Goal: Task Accomplishment & Management: Complete application form

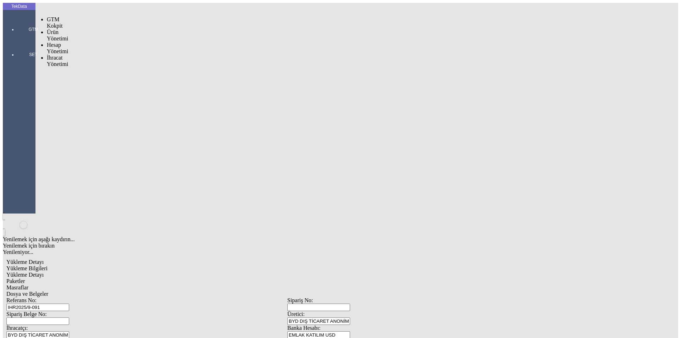
click at [17, 39] on div at bounding box center [33, 39] width 33 height 0
click at [55, 55] on span "İhracat Yönetimi" at bounding box center [57, 61] width 21 height 12
click at [109, 67] on span "Yüklemeler" at bounding box center [122, 70] width 27 height 6
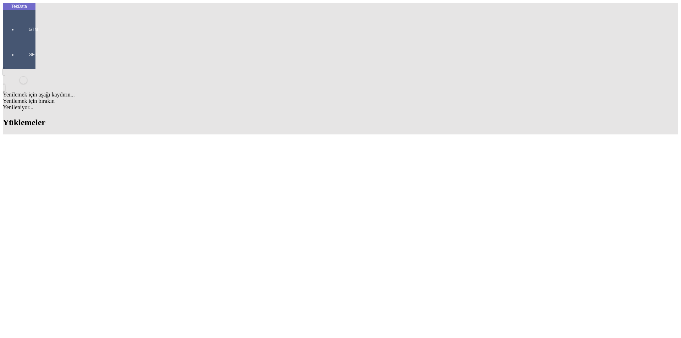
scroll to position [248, 0]
drag, startPoint x: 293, startPoint y: 221, endPoint x: 334, endPoint y: 219, distance: 40.8
copy tr "BDF2025000000483"
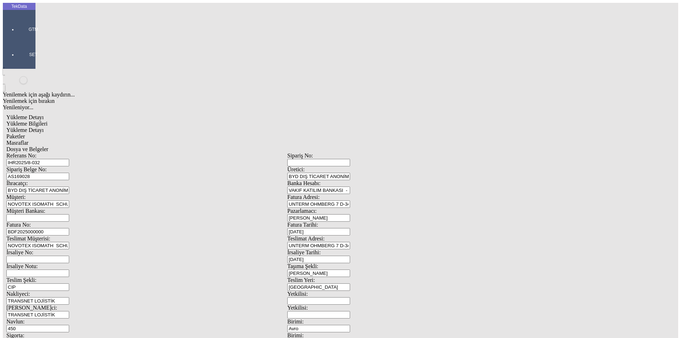
click at [69, 228] on input "BDF2025000000" at bounding box center [37, 231] width 63 height 7
drag, startPoint x: 630, startPoint y: 210, endPoint x: 39, endPoint y: 121, distance: 597.6
click at [39, 153] on div "Referans No: IHR2025/8-032 Sipariş No: Sipariş Belge No: AS169028 Üretici: BYD …" at bounding box center [287, 319] width 562 height 332
paste input "BDF2025000000483"
drag, startPoint x: 106, startPoint y: 119, endPoint x: 61, endPoint y: 120, distance: 44.7
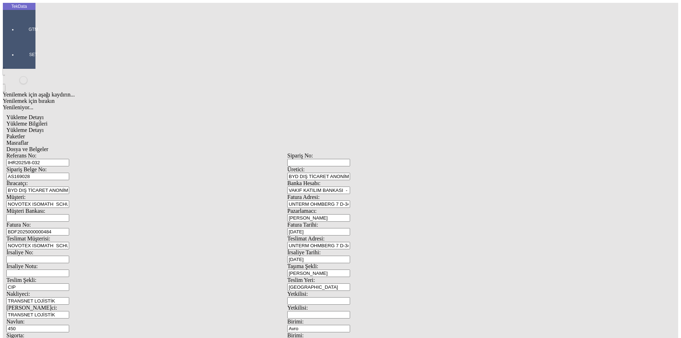
click at [62, 222] on div "Fatura No: BDF2025000000484" at bounding box center [146, 229] width 281 height 14
type input "BDF2025000000484"
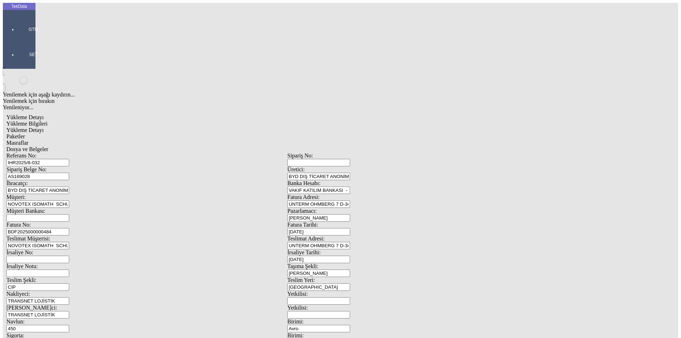
click at [44, 127] on span "Yükleme Detayı" at bounding box center [24, 130] width 37 height 6
click at [25, 133] on span "Paketler" at bounding box center [15, 136] width 18 height 6
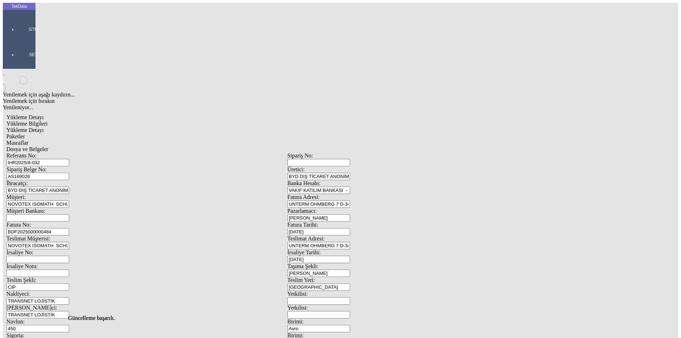
click at [192, 140] on div "Masraflar" at bounding box center [287, 143] width 562 height 6
drag, startPoint x: 248, startPoint y: 41, endPoint x: 229, endPoint y: 47, distance: 19.8
click at [48, 146] on span "Dosya ve Belgeler" at bounding box center [27, 149] width 42 height 6
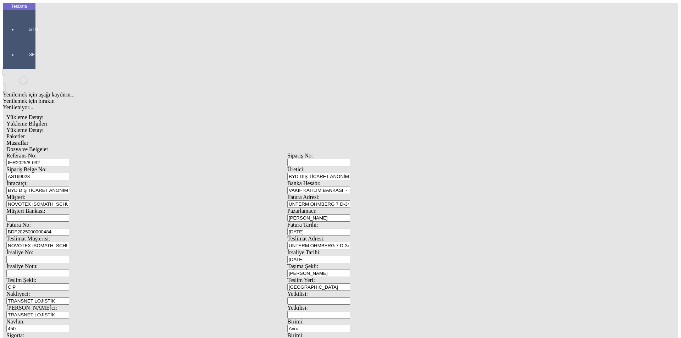
click at [48, 146] on span "Dosya ve Belgeler" at bounding box center [27, 149] width 42 height 6
click at [17, 39] on div at bounding box center [33, 39] width 33 height 0
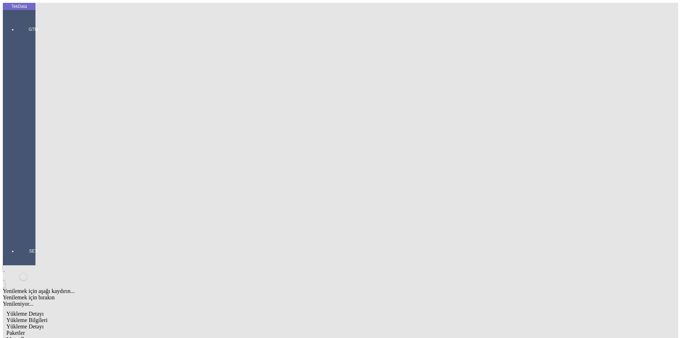
click at [48, 317] on span "Yükleme Bilgileri" at bounding box center [26, 320] width 41 height 6
drag, startPoint x: 136, startPoint y: 64, endPoint x: 62, endPoint y: 65, distance: 74.2
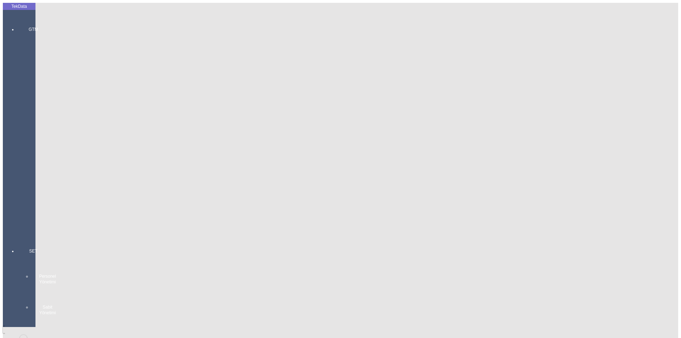
click at [17, 25] on div "GTM GTM Kokpit Ürün Yönetimi Hesap Yönetimi Cari Hesaplar Bankalar İhracat Yöne…" at bounding box center [33, 125] width 33 height 222
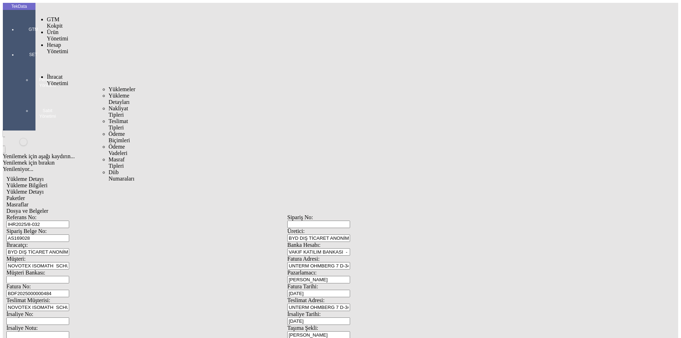
click at [56, 74] on span "İhracat Yönetimi" at bounding box center [57, 80] width 21 height 12
drag, startPoint x: 95, startPoint y: 40, endPoint x: 139, endPoint y: 45, distance: 43.9
click at [109, 86] on span "Yüklemeler" at bounding box center [122, 89] width 27 height 6
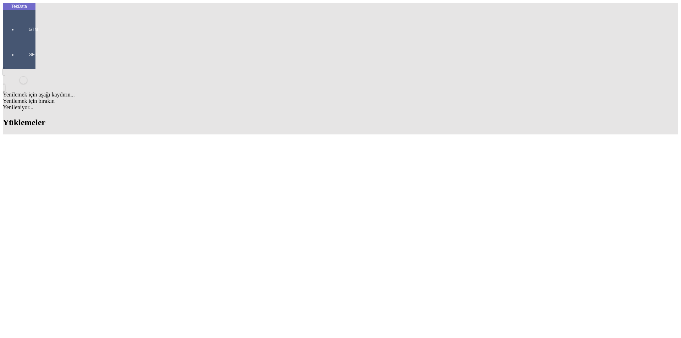
scroll to position [248, 0]
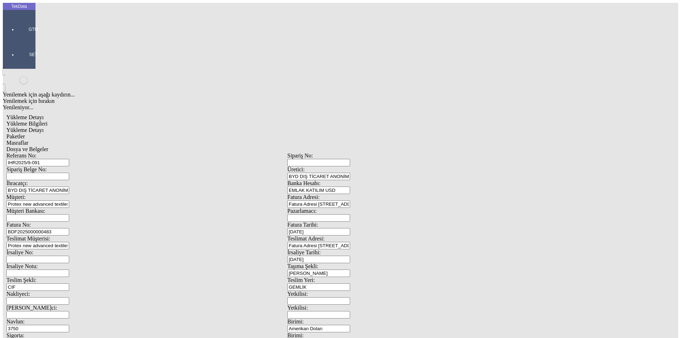
click at [69, 338] on input "80" at bounding box center [37, 342] width 63 height 7
drag, startPoint x: 0, startPoint y: 233, endPoint x: 70, endPoint y: 229, distance: 70.4
click at [70, 333] on div "Sigorta: 80" at bounding box center [146, 340] width 281 height 14
type input "100"
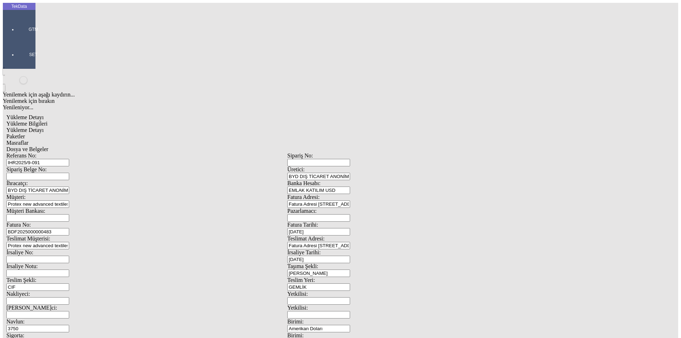
click at [48, 146] on span "Dosya ve Belgeler" at bounding box center [27, 149] width 42 height 6
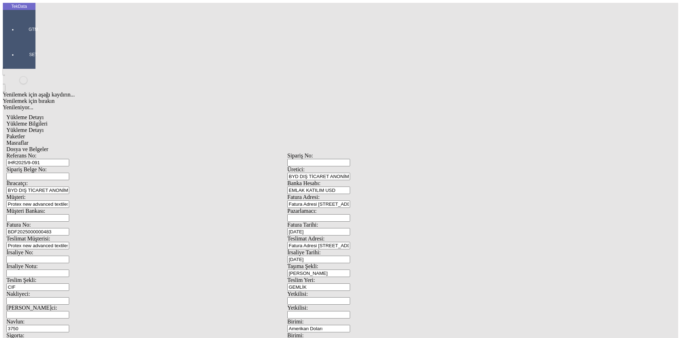
drag, startPoint x: 17, startPoint y: 201, endPoint x: 22, endPoint y: 199, distance: 4.8
click at [17, 69] on app-side-navigation-menu "TekData GTM SET" at bounding box center [19, 36] width 33 height 66
click at [48, 146] on span "Dosya ve Belgeler" at bounding box center [27, 149] width 42 height 6
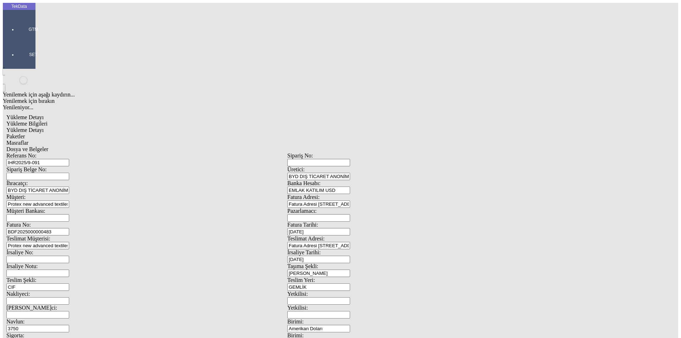
click at [48, 121] on span "Yükleme Bilgileri" at bounding box center [26, 124] width 41 height 6
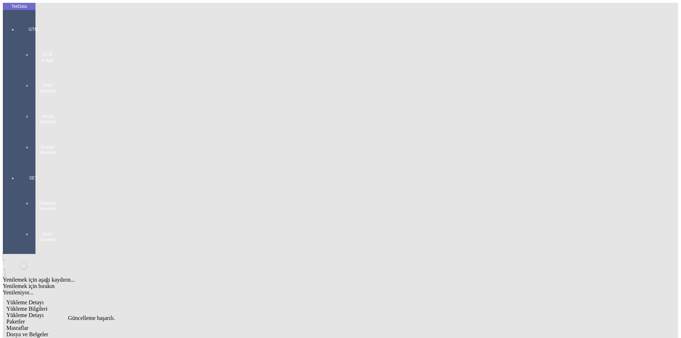
click at [17, 16] on div "GTM GTM Kokpit Ürün Yönetimi Hesap Yönetimi İhracat Yönetimi" at bounding box center [33, 88] width 33 height 149
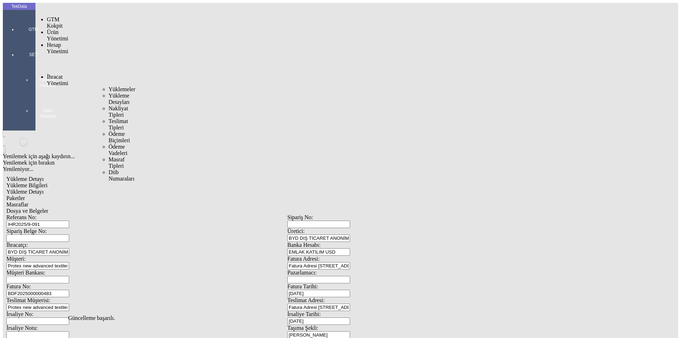
drag, startPoint x: 57, startPoint y: 40, endPoint x: 94, endPoint y: 43, distance: 37.7
click at [57, 74] on span "İhracat Yönetimi" at bounding box center [57, 80] width 21 height 12
click at [109, 86] on span "Yüklemeler" at bounding box center [122, 89] width 27 height 6
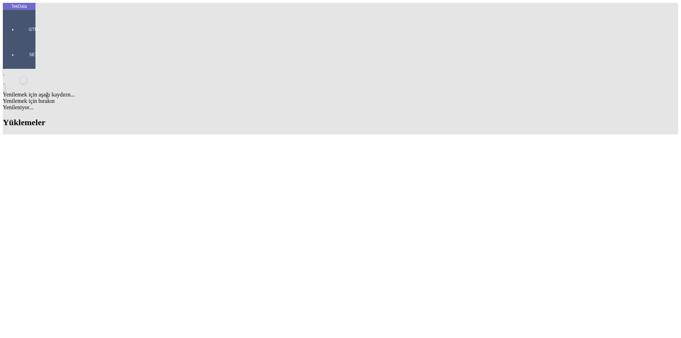
scroll to position [284, 0]
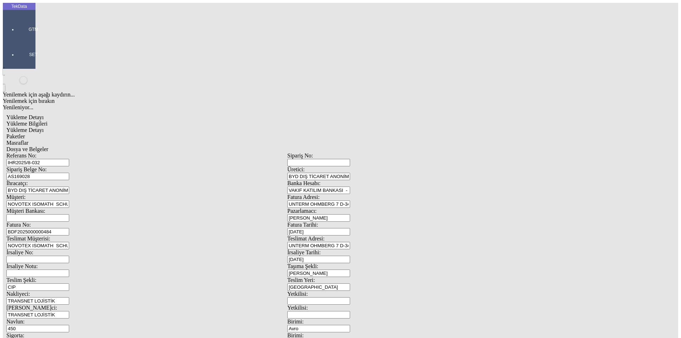
drag, startPoint x: 116, startPoint y: 226, endPoint x: 39, endPoint y: 223, distance: 77.8
click at [39, 223] on div "Referans No: IHR2025/8-032 Sipariş No: Sipariş Belge No: AS169028 Üretici: BYD …" at bounding box center [287, 319] width 562 height 332
type input "20"
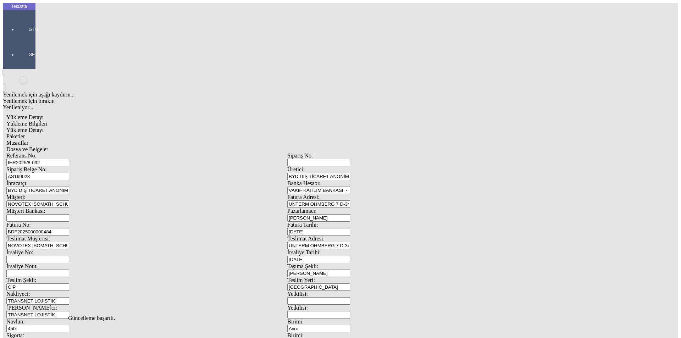
click at [48, 146] on span "Dosya ve Belgeler" at bounding box center [27, 149] width 42 height 6
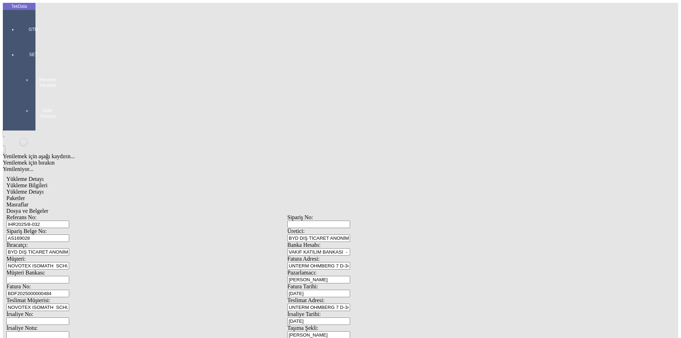
click at [48, 208] on span "Dosya ve Belgeler" at bounding box center [27, 211] width 42 height 6
drag, startPoint x: 69, startPoint y: 220, endPoint x: 72, endPoint y: 209, distance: 11.8
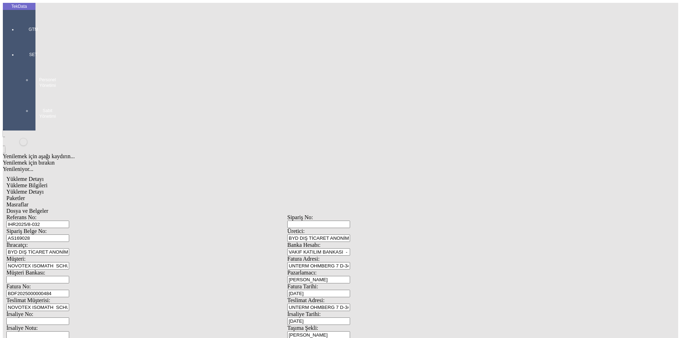
click at [48, 182] on span "Yükleme Bilgileri" at bounding box center [26, 185] width 41 height 6
drag, startPoint x: 118, startPoint y: 65, endPoint x: 66, endPoint y: 62, distance: 52.6
click at [66, 228] on div "Sipariş Belge No: AS169028" at bounding box center [146, 235] width 281 height 14
click at [22, 39] on div at bounding box center [33, 39] width 33 height 0
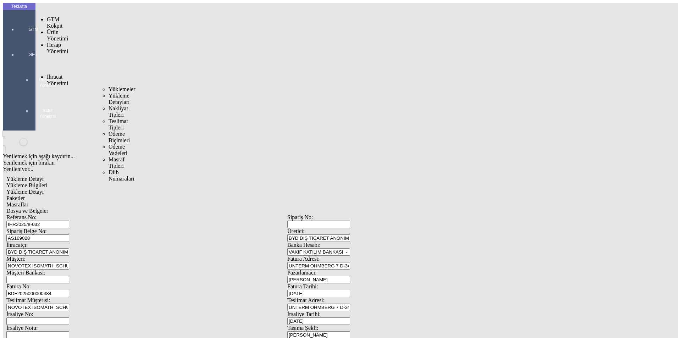
click at [55, 74] on span "İhracat Yönetimi" at bounding box center [57, 80] width 21 height 12
click at [109, 86] on span "Yüklemeler" at bounding box center [122, 89] width 27 height 6
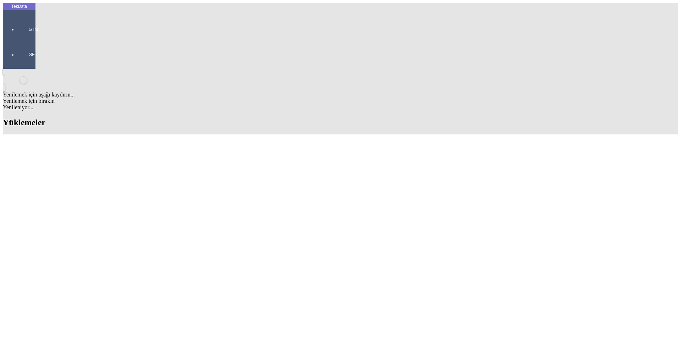
type input "ELAL"
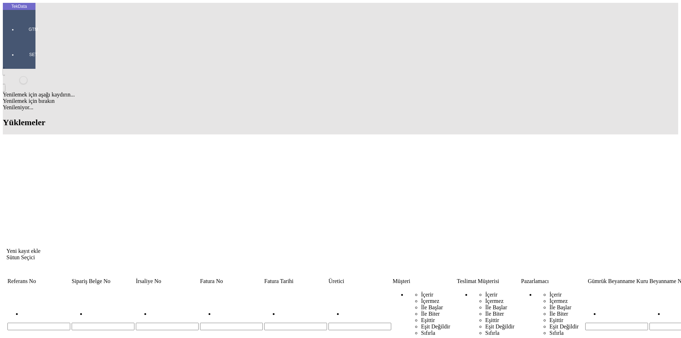
drag, startPoint x: 287, startPoint y: 55, endPoint x: 269, endPoint y: 56, distance: 17.8
click at [393, 292] on div "İçerir İçermez İle Başlar İle Biter Eşittir Eşit Değildir Sıfırla ELAL" at bounding box center [424, 321] width 63 height 58
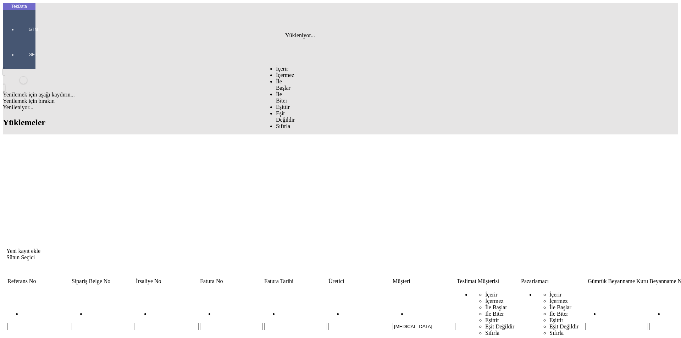
type input "[MEDICAL_DATA]"
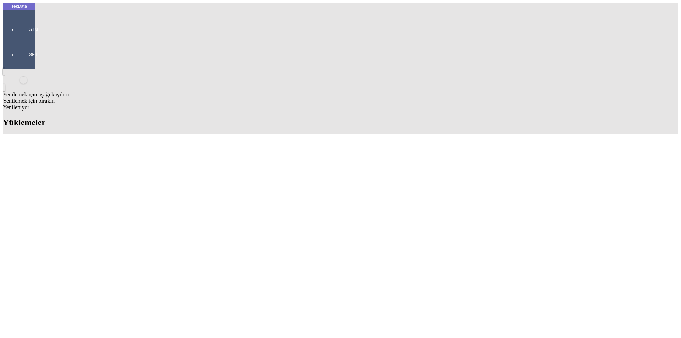
scroll to position [40, 0]
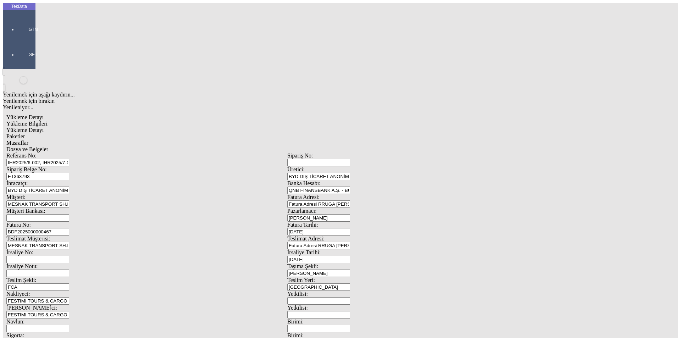
drag, startPoint x: 242, startPoint y: 50, endPoint x: 47, endPoint y: 45, distance: 194.9
click at [53, 153] on div "Referans No: IHR2025/6-002, IHR2025/7-023, IHR2025/7-033, IHR2025/7-073, IHR202…" at bounding box center [287, 319] width 562 height 332
paste input "4-053, IHR2025/6-002, IHR2025/6-003, IHR2025/7-033, IHR2025/9-057, IHR2025/9-096"
drag, startPoint x: 179, startPoint y: 52, endPoint x: 158, endPoint y: 51, distance: 21.3
click at [69, 159] on input "IHR2025/4-053, IHR2025/6-002, IHR2025/6-003, IHR2025/7-033, IHR2025/9-057, IHR2…" at bounding box center [37, 162] width 63 height 7
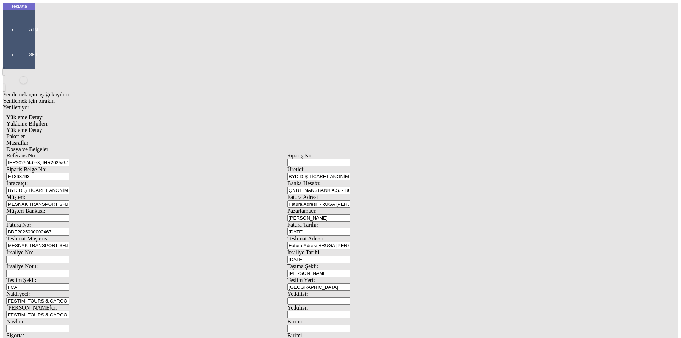
drag, startPoint x: 185, startPoint y: 51, endPoint x: 166, endPoint y: 56, distance: 19.1
click at [69, 159] on input "IHR2025/4-053, IHR2025/6-002, 003, IHR2025/7-033, IHR2025/9-057, IHR2025/9-096" at bounding box center [37, 162] width 63 height 7
drag, startPoint x: 198, startPoint y: 51, endPoint x: 180, endPoint y: 55, distance: 18.4
click at [69, 159] on input "IHR2025/4-053, IHR2025/6-002, 003, 7-033, IHR2025/9-057, IHR2025/9-096" at bounding box center [37, 162] width 63 height 7
drag, startPoint x: 214, startPoint y: 51, endPoint x: 192, endPoint y: 52, distance: 22.0
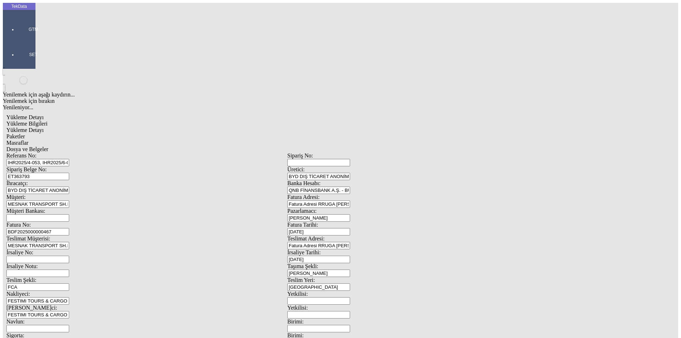
click at [69, 159] on input "IHR2025/4-053, IHR2025/6-002, 003, 7-033, 9-057, IHR2025/9-096" at bounding box center [37, 162] width 63 height 7
click at [69, 159] on input "IHR2025/4-053, IHR2025/6-002, 003, 7-033, 9-057,096" at bounding box center [37, 162] width 63 height 7
click at [69, 159] on input "IHR2025/4-053, IHR2025/6-002, 003, 7-033,9-057,096" at bounding box center [37, 162] width 63 height 7
click at [69, 159] on input "IHR2025/4-053, IHR2025/6-002, 003,7-033,9-057,096" at bounding box center [37, 162] width 63 height 7
type input "IHR2025/4-053,IHR2025/6-002, 003,7-033,9-057,096"
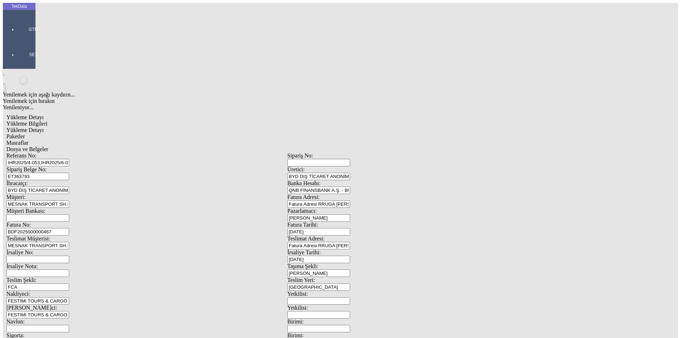
drag, startPoint x: 130, startPoint y: 64, endPoint x: 76, endPoint y: 71, distance: 54.1
click at [83, 166] on div "Sipariş Belge No: ET363793" at bounding box center [146, 173] width 281 height 14
paste input "5050"
paste input "ET365051"
paste input "ET365053"
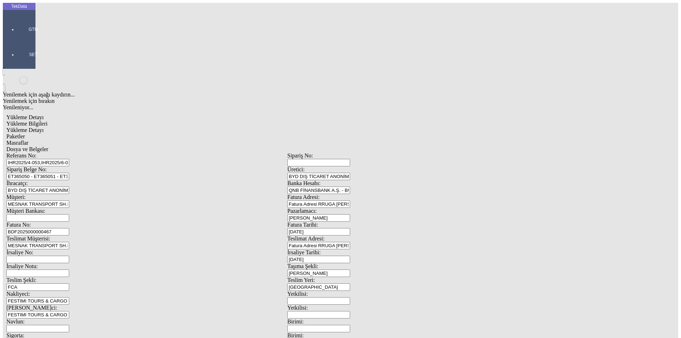
type input "ET365050 - ET365051 - ET365053"
click at [69, 228] on input "BDF2025000000467" at bounding box center [37, 231] width 63 height 7
type input "BDF2025000000"
drag, startPoint x: 428, startPoint y: 122, endPoint x: 341, endPoint y: 120, distance: 87.0
click at [344, 222] on div "Fatura No: BDF2025000000 Fatura Tarihi: [DATE]" at bounding box center [287, 229] width 562 height 14
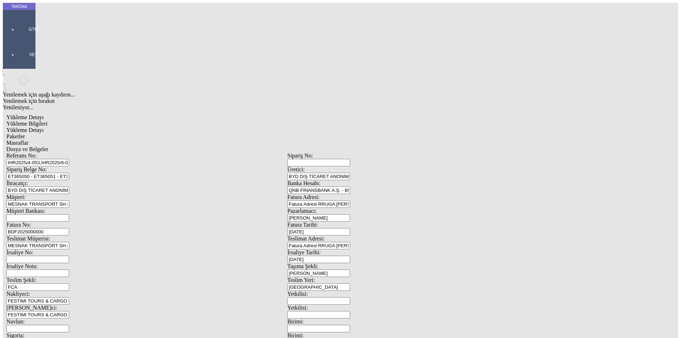
type input "[DATE]"
drag, startPoint x: 429, startPoint y: 141, endPoint x: 341, endPoint y: 138, distance: 88.4
click at [342, 249] on div "İrsaliye No: İrsaliye Tarihi: [DATE]" at bounding box center [287, 256] width 562 height 14
type input "[DATE]"
drag, startPoint x: 125, startPoint y: 240, endPoint x: 30, endPoint y: 243, distance: 95.5
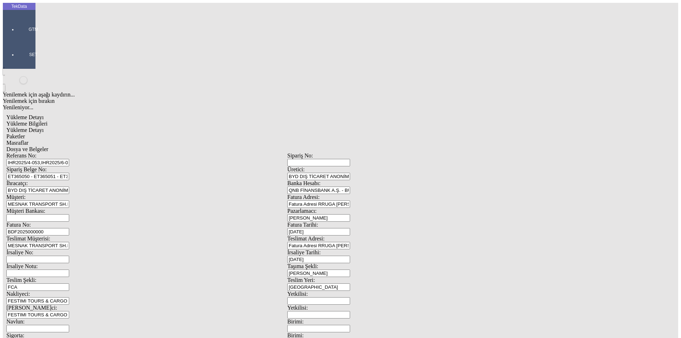
click at [37, 243] on div "Yükleme Detayı Yükleme Bilgileri Yükleme Detayı Paketler Masraflar Dosya ve Bel…" at bounding box center [287, 316] width 569 height 410
type input "[DATE]"
drag, startPoint x: 59, startPoint y: 266, endPoint x: 0, endPoint y: 271, distance: 59.1
click at [3, 271] on div "TekData GTM SET Yenilemek için aşağı kaydırın... Yenilemek için bırakın Yenilen…" at bounding box center [287, 281] width 569 height 556
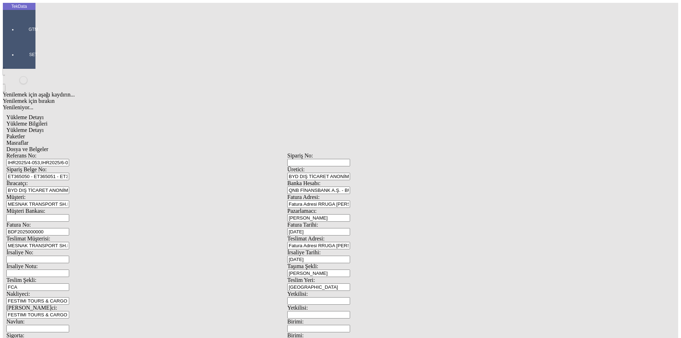
type input "[DATE]"
drag, startPoint x: 75, startPoint y: 292, endPoint x: 33, endPoint y: 292, distance: 41.2
click at [33, 292] on tek-global-detail "Yükleme Detayı Yükleme Bilgileri Yükleme Detayı Paketler Masraflar Dosya ve Bel…" at bounding box center [287, 316] width 569 height 410
type input "2950.77"
drag, startPoint x: 414, startPoint y: 295, endPoint x: 350, endPoint y: 295, distance: 63.9
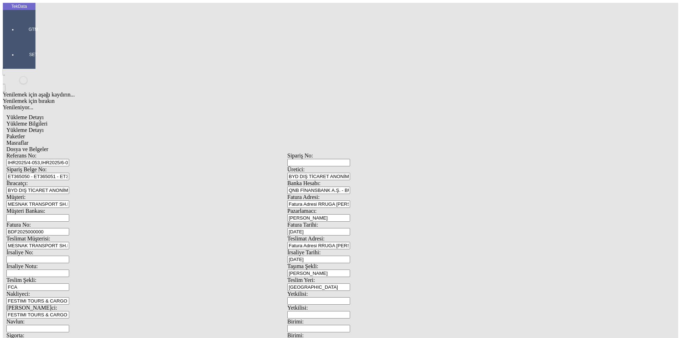
type input "2975.37"
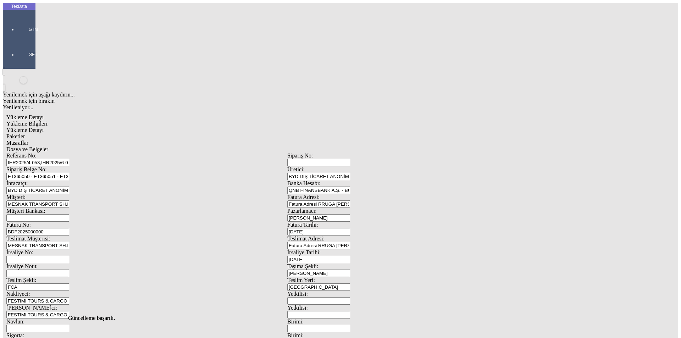
scroll to position [0, 0]
click at [44, 127] on span "Yükleme Detayı" at bounding box center [24, 130] width 37 height 6
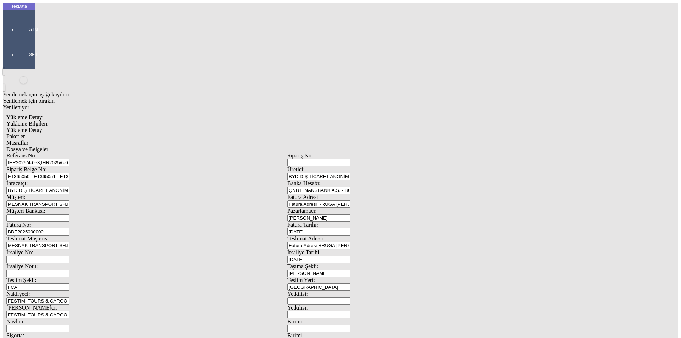
drag, startPoint x: 655, startPoint y: 48, endPoint x: 647, endPoint y: 56, distance: 11.3
drag, startPoint x: 551, startPoint y: 74, endPoint x: 573, endPoint y: 81, distance: 22.7
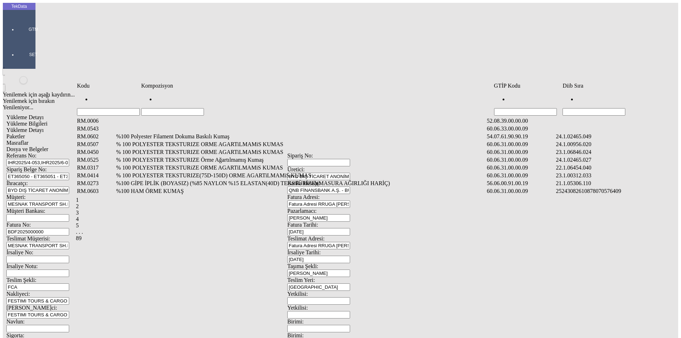
click at [615, 89] on td "Diib Sıra" at bounding box center [614, 85] width 105 height 7
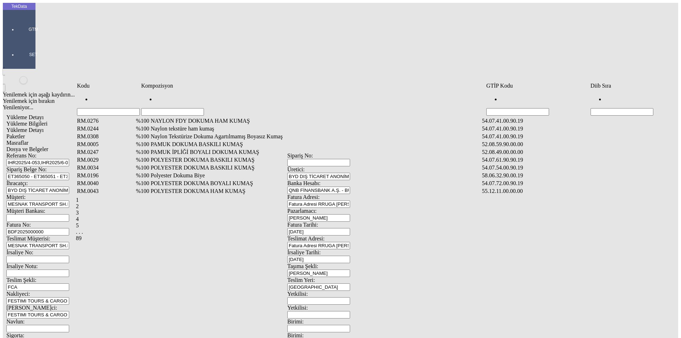
click at [614, 108] on input "Hücreyi Filtrele" at bounding box center [622, 111] width 63 height 7
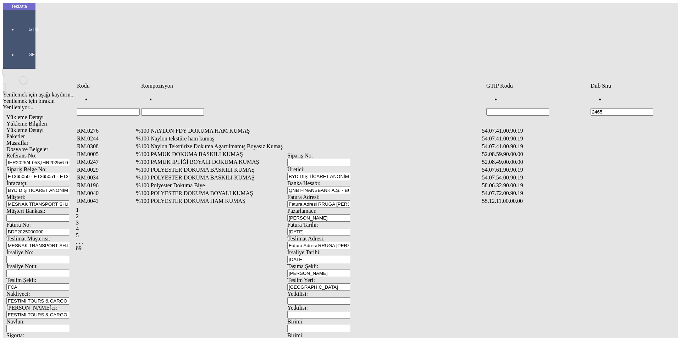
type input "2465"
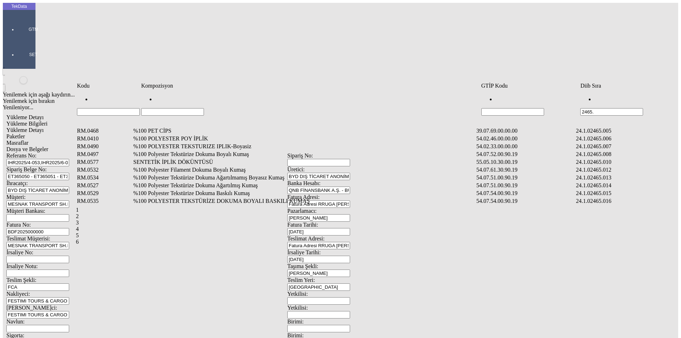
type input "2465."
type input "2465.008"
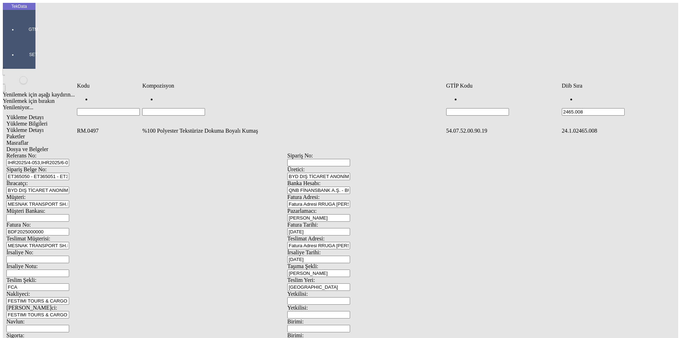
click at [567, 127] on td "24.1.02465.008" at bounding box center [612, 130] width 101 height 7
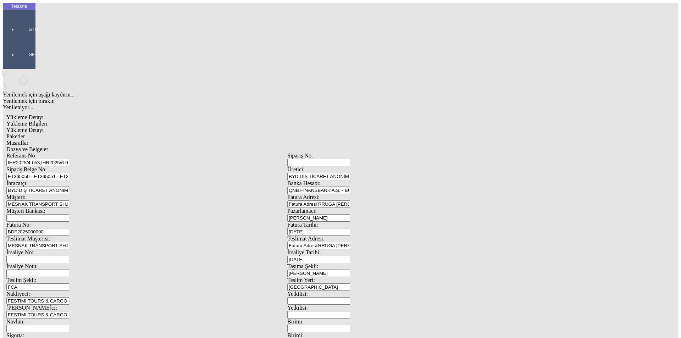
type input "879"
drag, startPoint x: 406, startPoint y: 106, endPoint x: 331, endPoint y: 114, distance: 74.6
click at [394, 128] on div "Metre" at bounding box center [527, 131] width 281 height 6
type input "Metre"
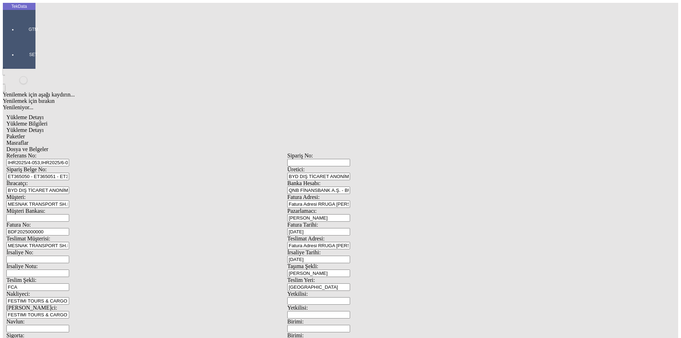
type input "2.25"
click at [394, 155] on div "Avro" at bounding box center [527, 158] width 281 height 6
type input "Avro"
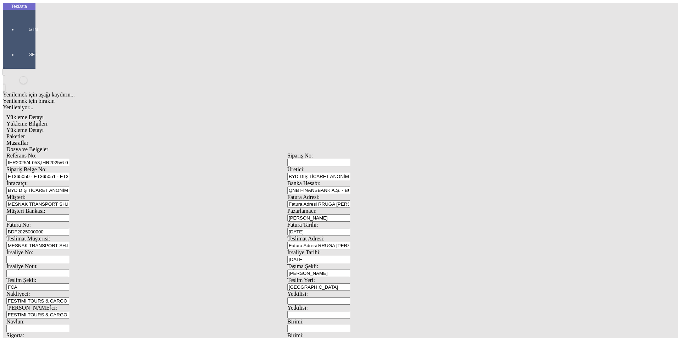
type input "300"
type input "619.35"
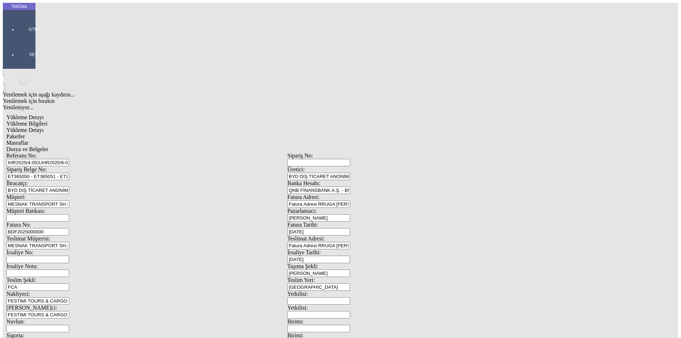
type input "625.4"
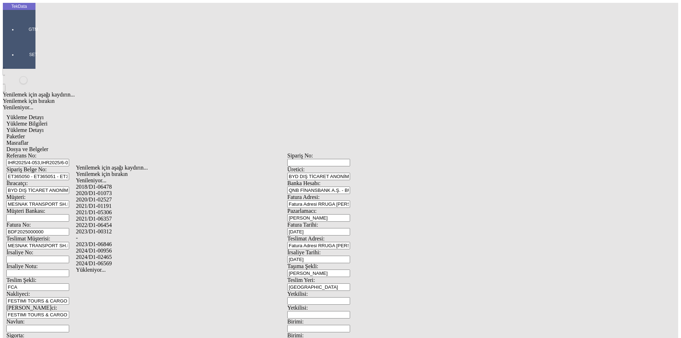
drag, startPoint x: 111, startPoint y: 248, endPoint x: 116, endPoint y: 247, distance: 5.4
click at [111, 254] on div "2024/D1-02465" at bounding box center [214, 257] width 276 height 6
type input "2024/D1-02465"
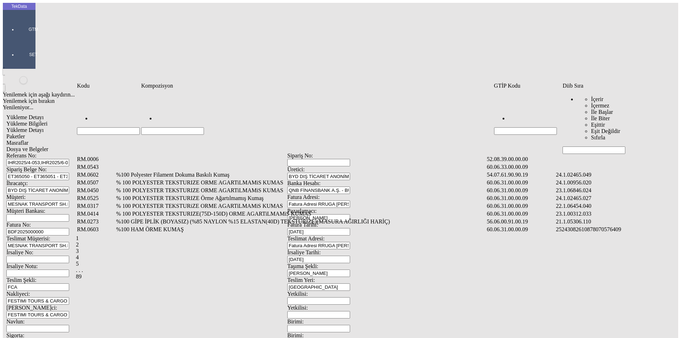
click at [586, 147] on input "Hücreyi Filtrele" at bounding box center [594, 150] width 63 height 7
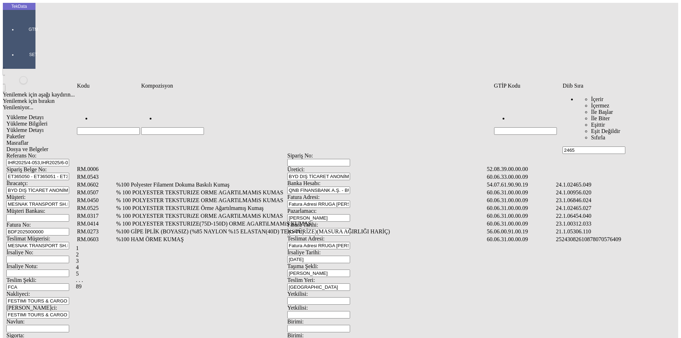
type input "2465."
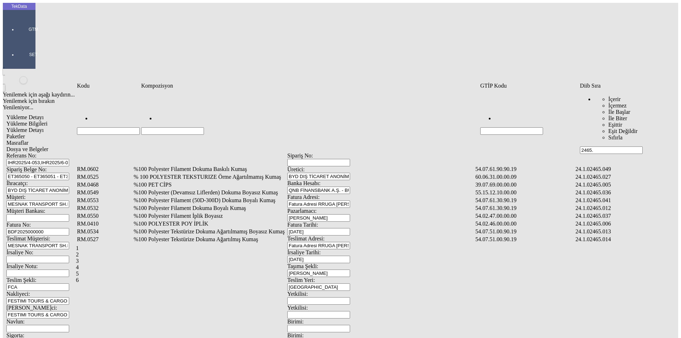
type input "2465."
type input "2465.033"
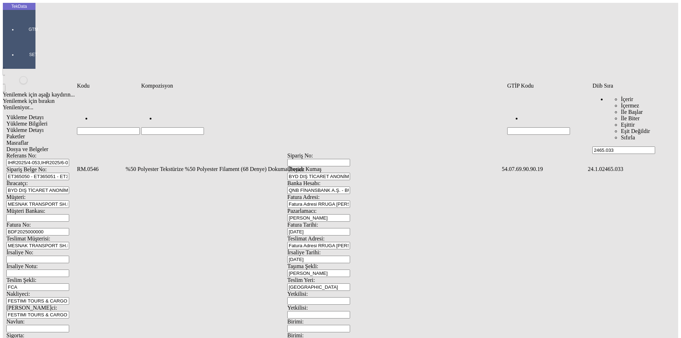
click at [201, 166] on td "%50 Polyester Tekstürize %50 Polyester Filament (68 Denye) Dokuma Boyalı Kumaş" at bounding box center [313, 169] width 376 height 7
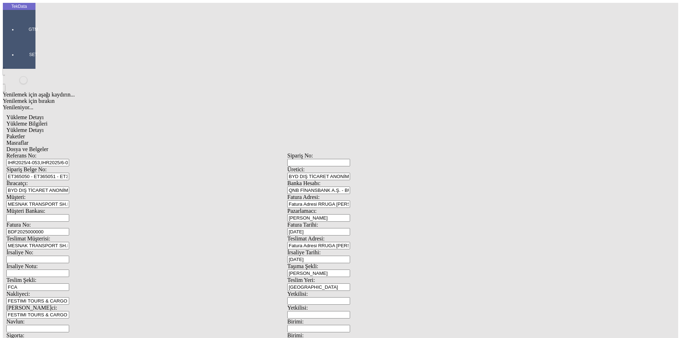
type input "60"
click at [401, 128] on div "Metre" at bounding box center [527, 131] width 281 height 6
type input "Metre"
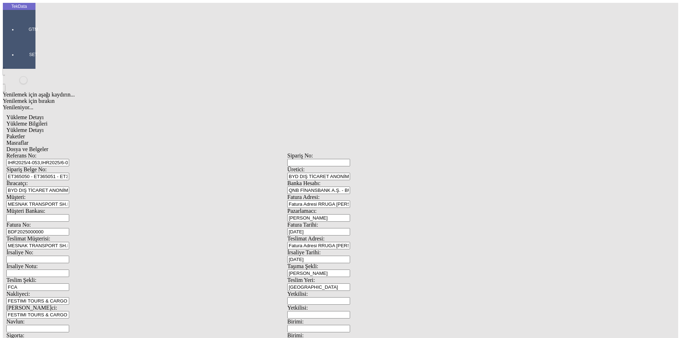
type input "2.98"
click at [399, 155] on div "Avro" at bounding box center [527, 158] width 281 height 6
type input "Avro"
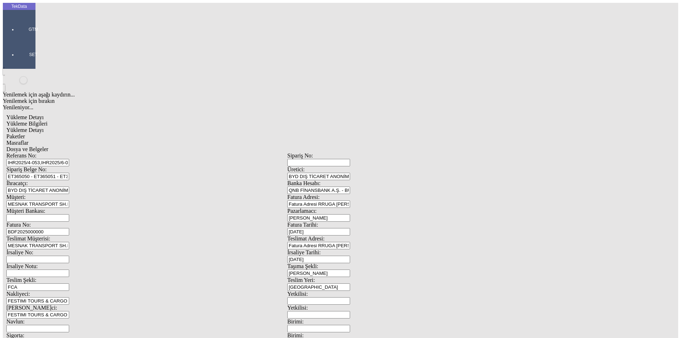
type input "300"
type input "42.35"
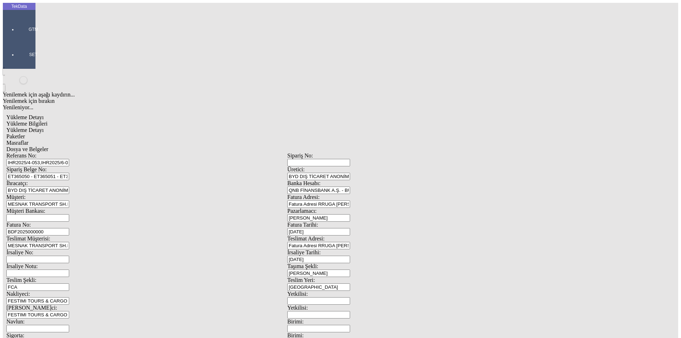
type input "42.65"
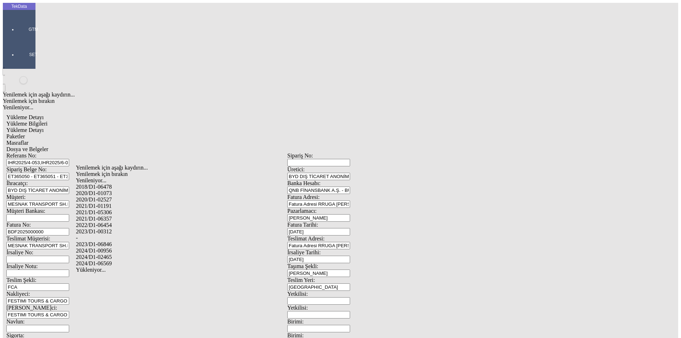
drag, startPoint x: 112, startPoint y: 246, endPoint x: 273, endPoint y: 246, distance: 161.5
click at [113, 254] on div "2024/D1-02465" at bounding box center [214, 257] width 276 height 6
type input "2024/D1-02465"
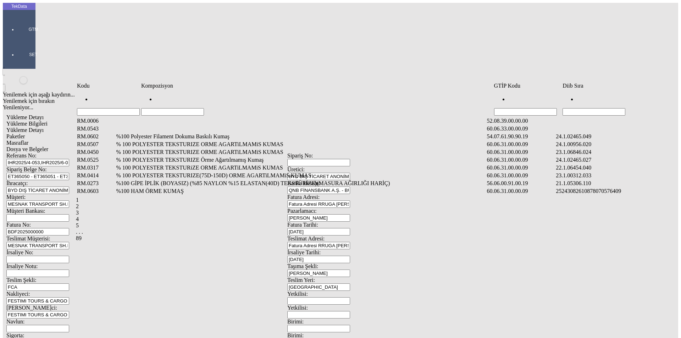
click at [593, 108] on input "Hücreyi Filtrele" at bounding box center [594, 111] width 63 height 7
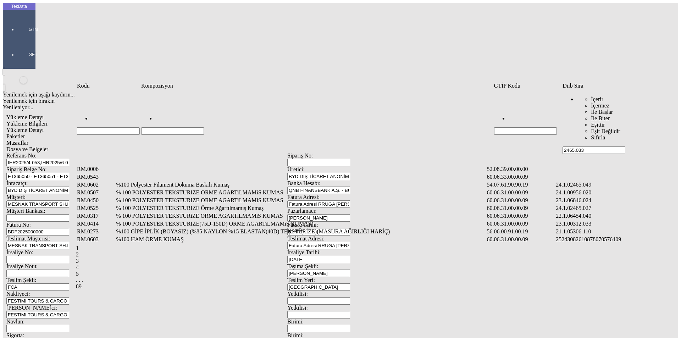
type input "2465.033"
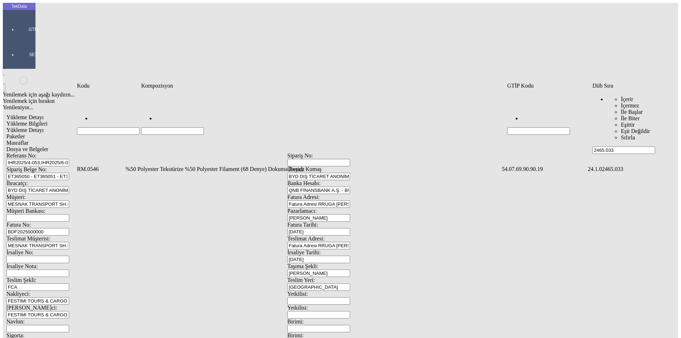
click at [167, 166] on td "%50 Polyester Tekstürize %50 Polyester Filament (68 Denye) Dokuma Boyalı Kumaş" at bounding box center [313, 169] width 376 height 7
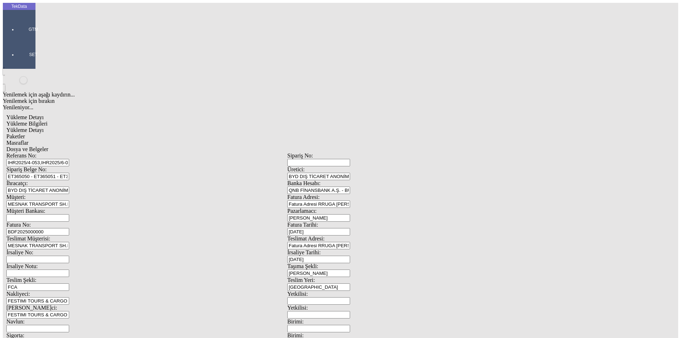
type input "349"
click at [393, 128] on div "Metre" at bounding box center [527, 131] width 281 height 6
type input "Metre"
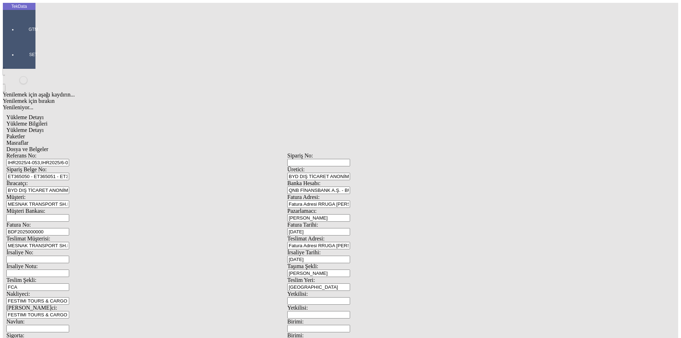
type input "3.6"
click at [399, 155] on div "Avro" at bounding box center [527, 158] width 281 height 6
type input "Avro"
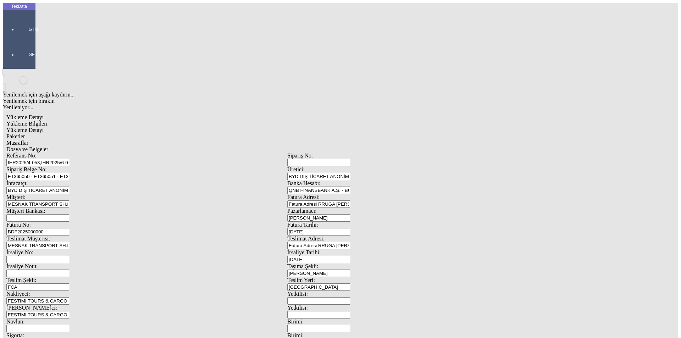
type input "300"
type input "248"
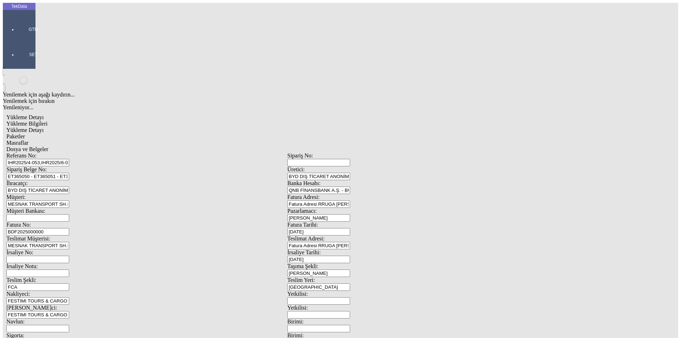
type input "249.8"
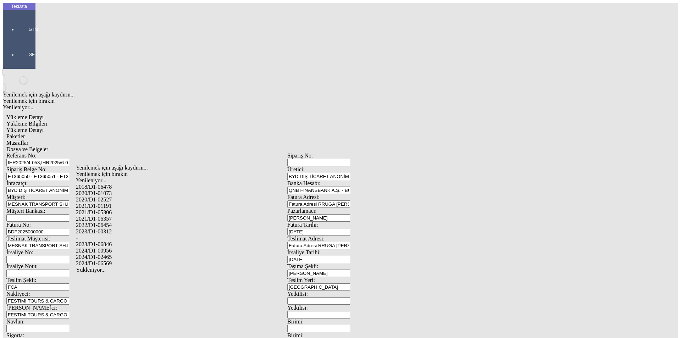
click at [110, 254] on div "2024/D1-02465" at bounding box center [214, 257] width 276 height 6
type input "2024/D1-02465"
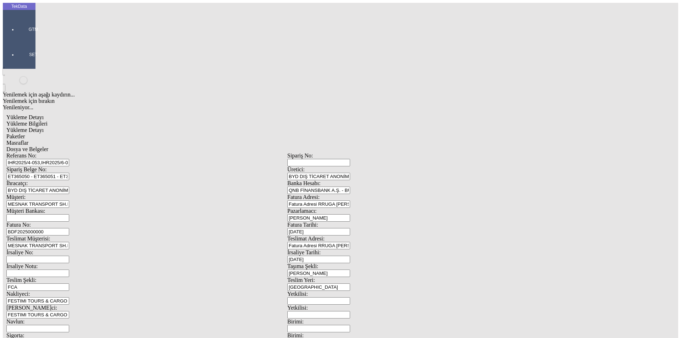
drag, startPoint x: 483, startPoint y: 77, endPoint x: 501, endPoint y: 81, distance: 19.0
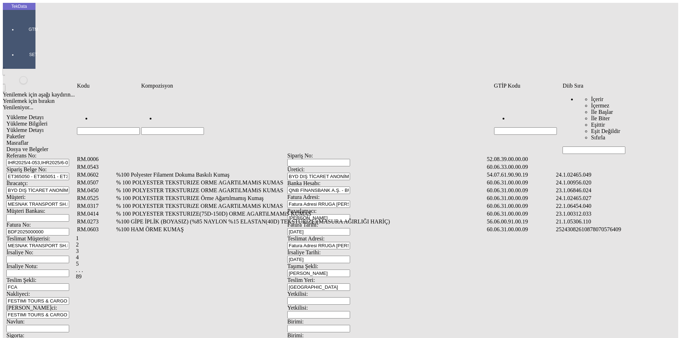
click at [572, 147] on input "Hücreyi Filtrele" at bounding box center [594, 150] width 63 height 7
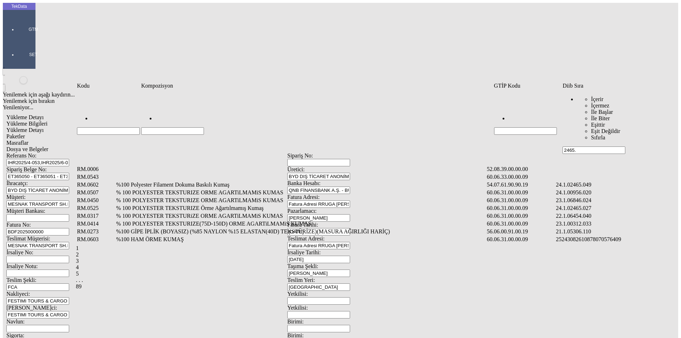
type input "2465."
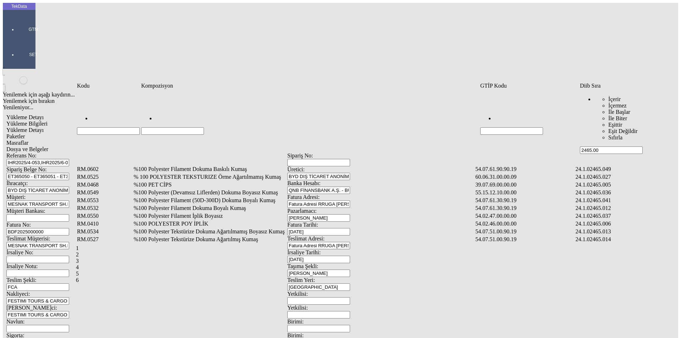
type input "2465.008"
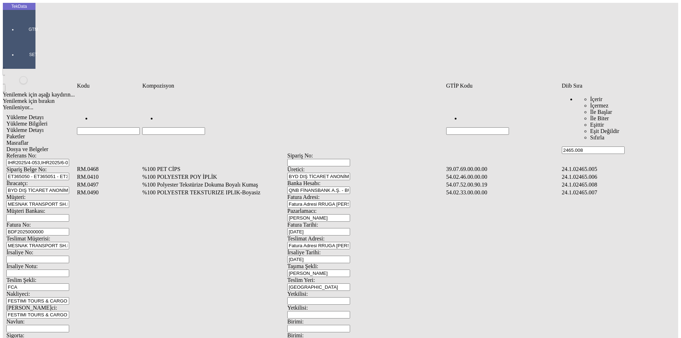
type input "2465.008"
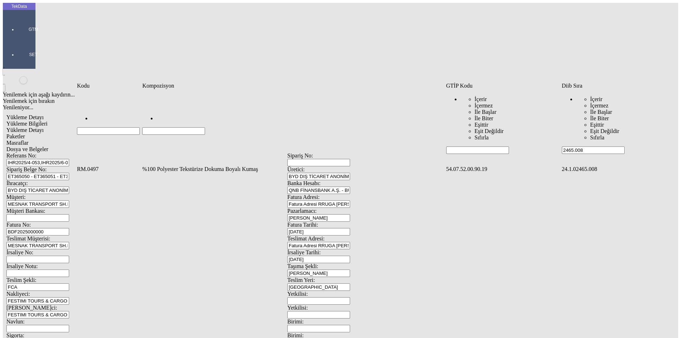
click at [178, 166] on td "%100 Polyester Tekstürize Dokuma Boyalı Kumaş" at bounding box center [293, 169] width 303 height 7
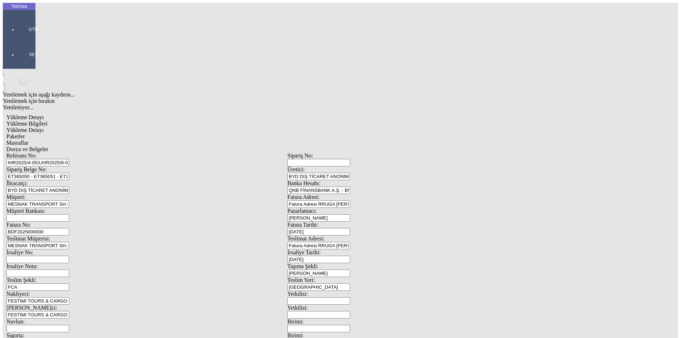
type input "361.1"
click at [400, 128] on div "Metre" at bounding box center [527, 131] width 281 height 6
type input "Metre"
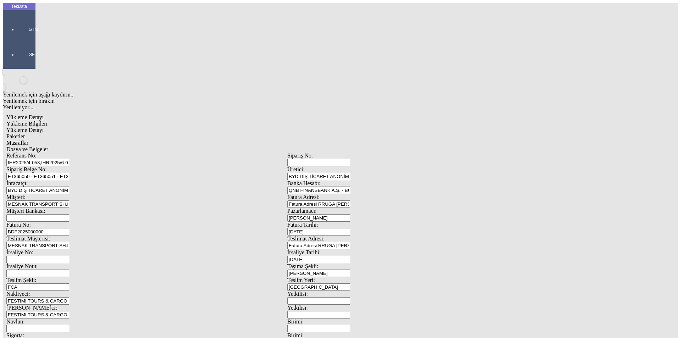
type input "4"
click at [397, 155] on div "Avro" at bounding box center [527, 158] width 281 height 6
type input "Avro"
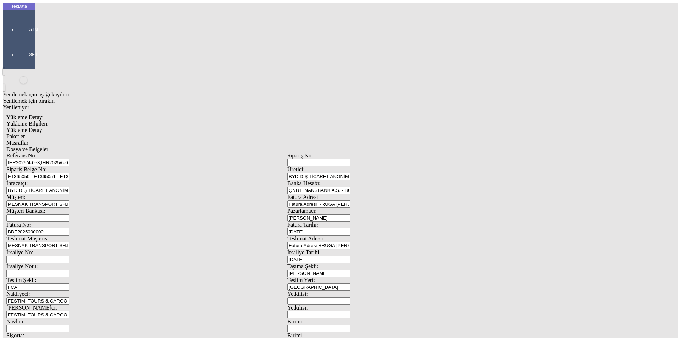
type input "300"
drag, startPoint x: 416, startPoint y: 138, endPoint x: 417, endPoint y: 134, distance: 3.9
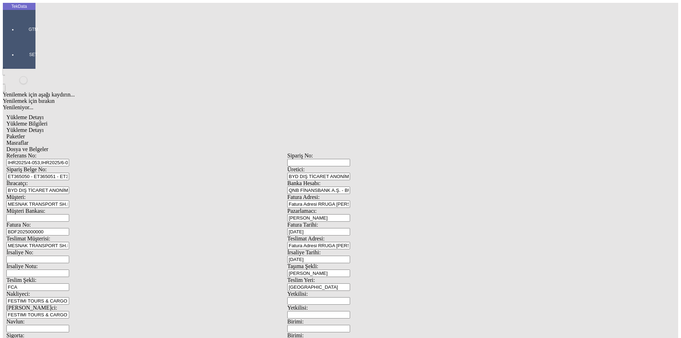
type input "268.5"
type input "270.6"
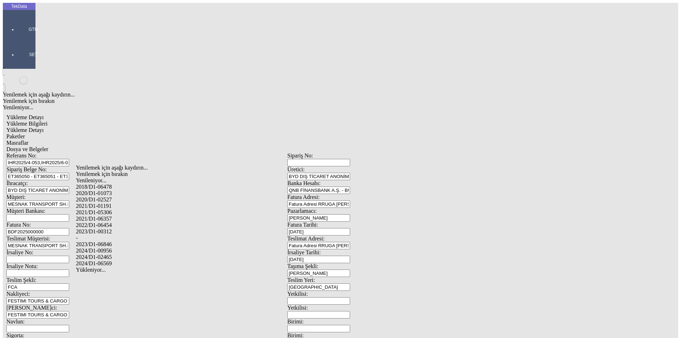
drag, startPoint x: 101, startPoint y: 247, endPoint x: 172, endPoint y: 244, distance: 71.0
click at [101, 254] on div "2024/D1-02465" at bounding box center [214, 257] width 276 height 6
type input "2024/D1-02465"
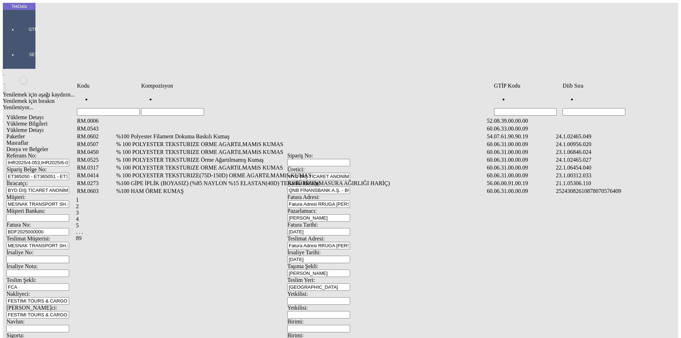
click at [591, 89] on td "Diib Sıra" at bounding box center [614, 85] width 105 height 7
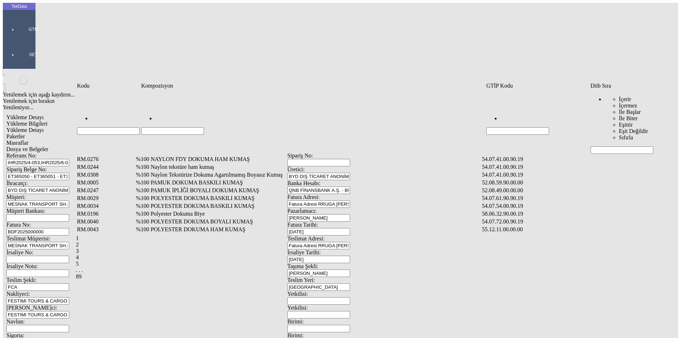
click at [605, 98] on div "İçerir İçermez İle Başlar İle Biter Eşittir Eşit Değildir Sıfırla" at bounding box center [636, 118] width 62 height 45
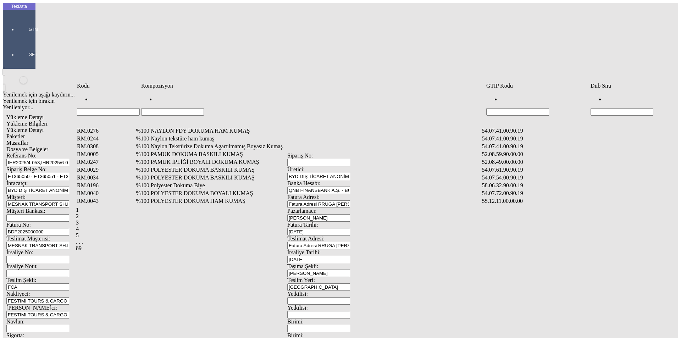
click at [613, 108] on input "Hücreyi Filtrele" at bounding box center [622, 111] width 63 height 7
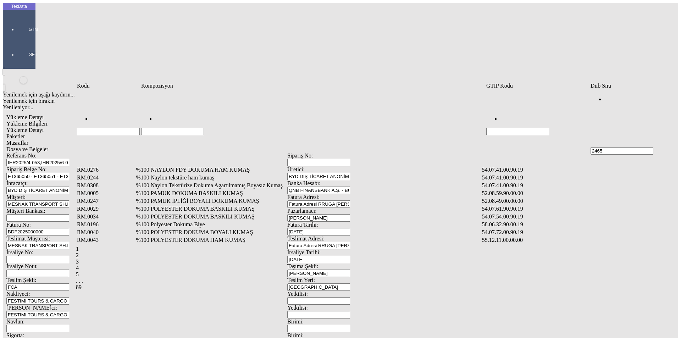
type input "2465."
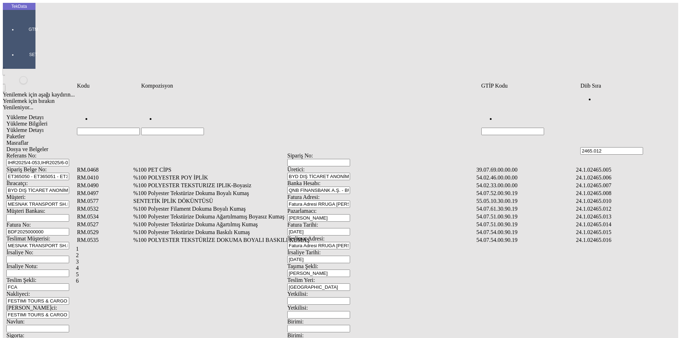
type input "2465.012"
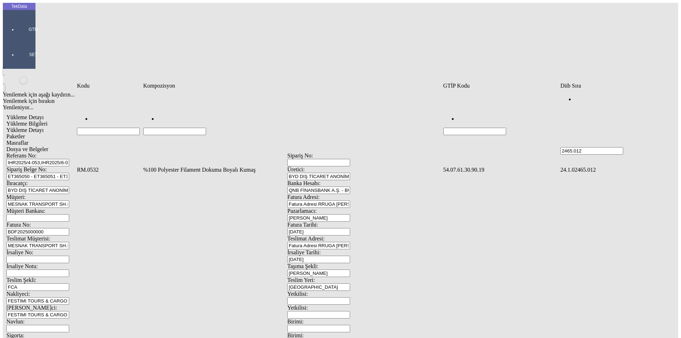
click at [190, 166] on td "%100 Polyester Filament Dokuma Boyalı Kumaş" at bounding box center [293, 169] width 300 height 7
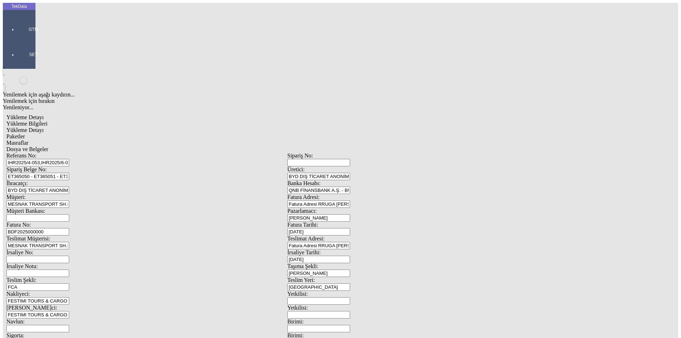
type input "200"
click at [397, 128] on div "Metre" at bounding box center [527, 131] width 281 height 6
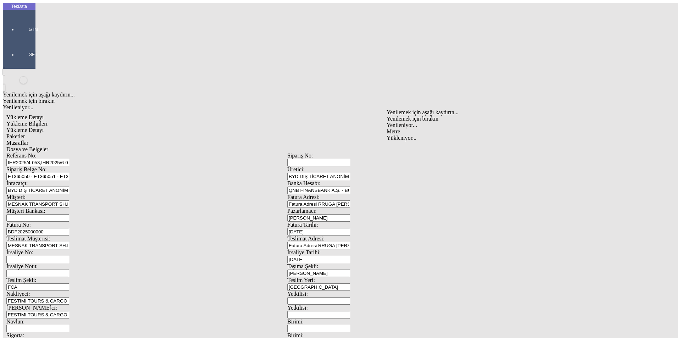
type input "Metre"
type input "1"
type input "1.06"
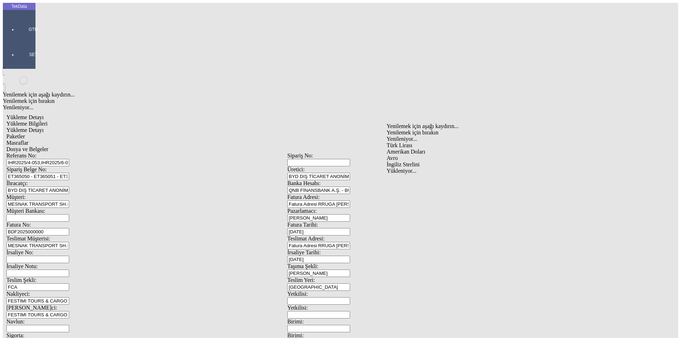
click at [393, 155] on div "Avro" at bounding box center [527, 158] width 281 height 6
type input "Avro"
type input "300"
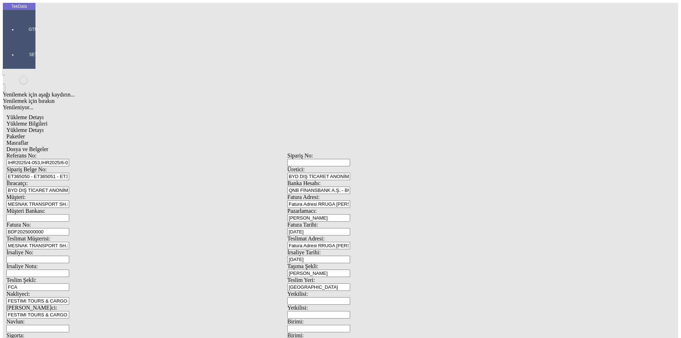
type input "2"
type input "37.3"
type input "37.9"
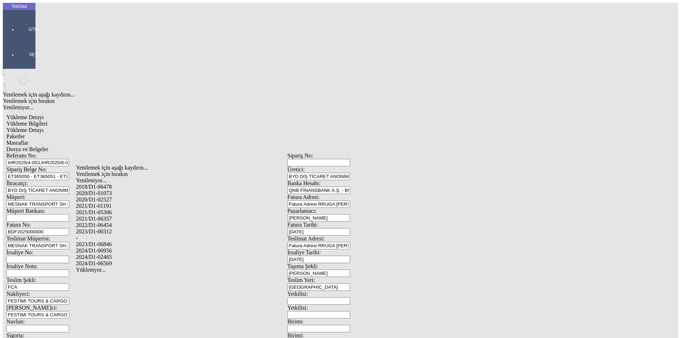
click at [121, 254] on div "2024/D1-02465" at bounding box center [214, 257] width 276 height 6
type input "2024/D1-02465"
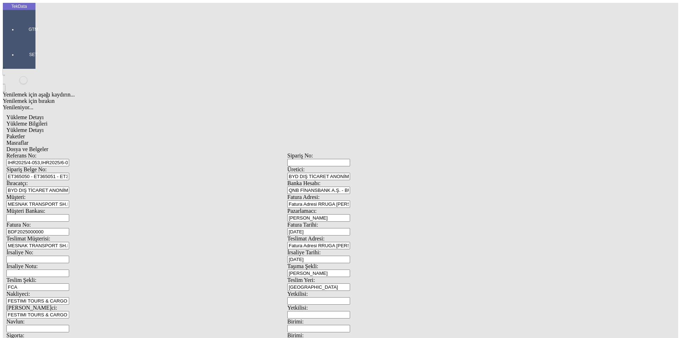
type input "Metre"
type input "Avro"
type input "2024/D1-02465"
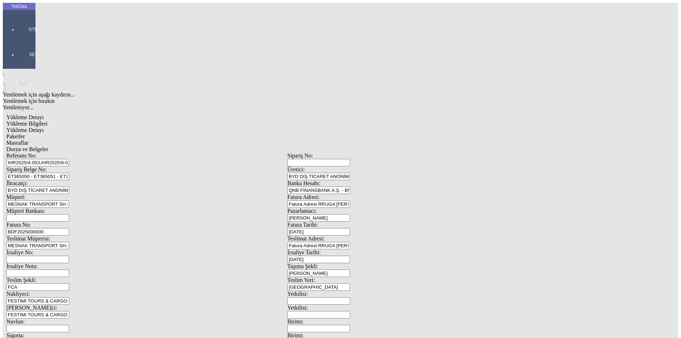
drag, startPoint x: 85, startPoint y: 148, endPoint x: 63, endPoint y: 153, distance: 22.9
type input "3.4"
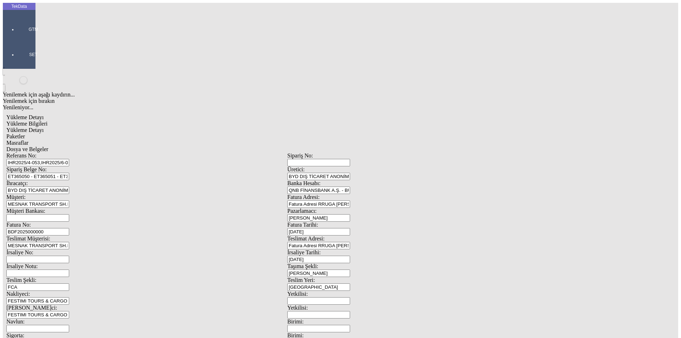
drag, startPoint x: 458, startPoint y: 81, endPoint x: 463, endPoint y: 79, distance: 6.1
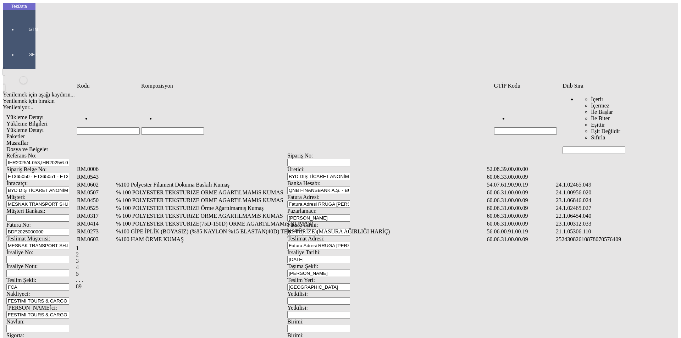
click at [587, 147] on input "Hücreyi Filtrele" at bounding box center [594, 150] width 63 height 7
type input "2465.012"
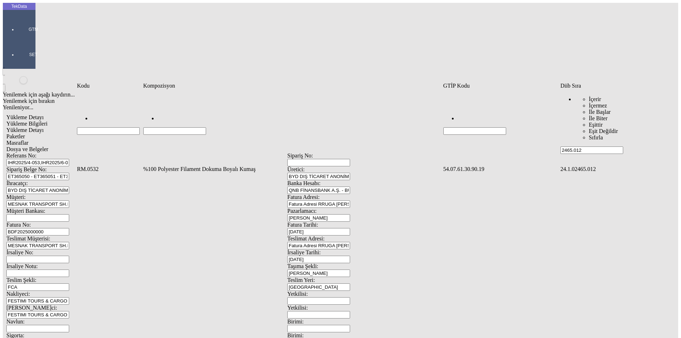
click at [186, 166] on td "%100 Polyester Filament Dokuma Boyalı Kumaş" at bounding box center [293, 169] width 300 height 7
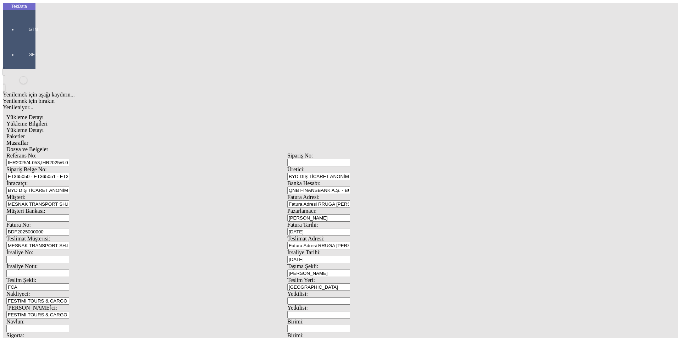
type input "2337.5"
click at [400, 128] on div "Metre" at bounding box center [527, 131] width 281 height 6
type input "Metre"
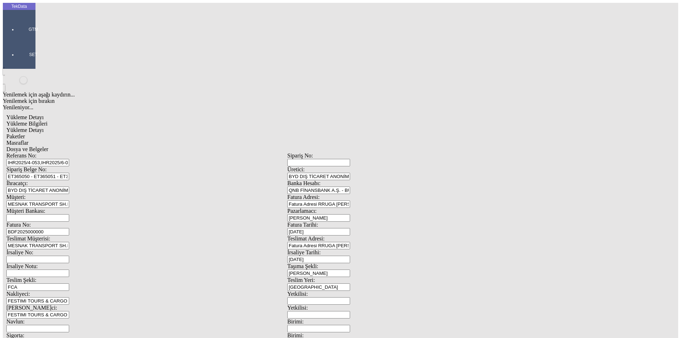
type input "1.83"
click at [405, 155] on div "Avro" at bounding box center [527, 158] width 281 height 6
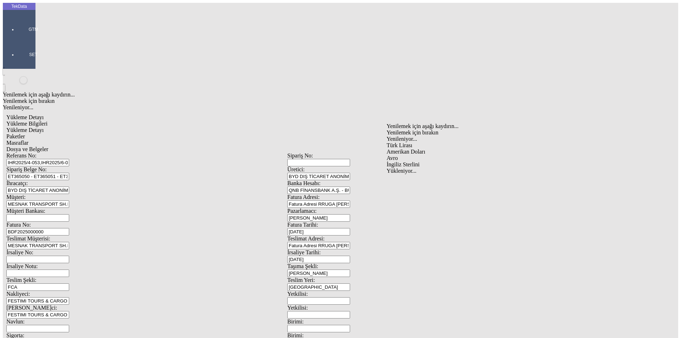
type input "Avro"
type input "300"
type input "702.1"
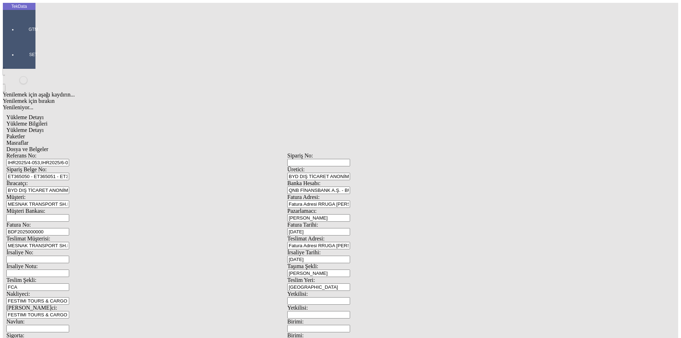
type input "709.6"
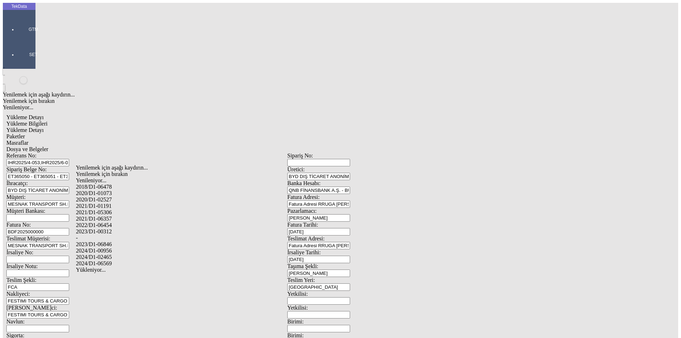
drag, startPoint x: 112, startPoint y: 247, endPoint x: 269, endPoint y: 245, distance: 157.2
click at [113, 254] on div "2024/D1-02465" at bounding box center [214, 257] width 276 height 6
type input "2024/D1-02465"
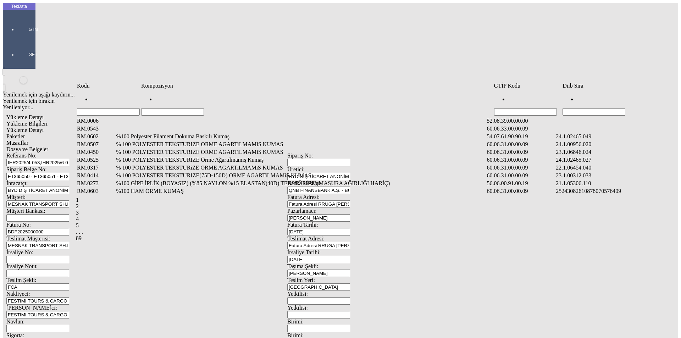
click at [577, 108] on input "Hücreyi Filtrele" at bounding box center [594, 111] width 63 height 7
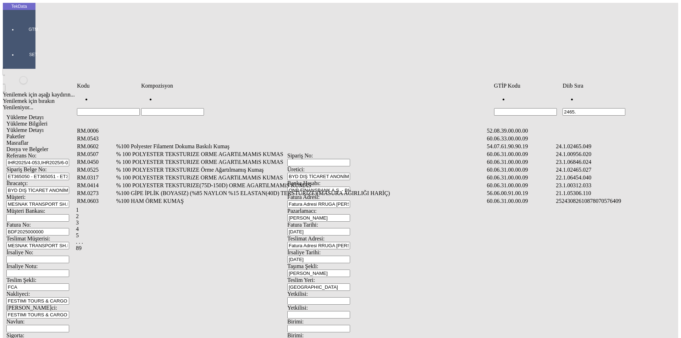
type input "2465."
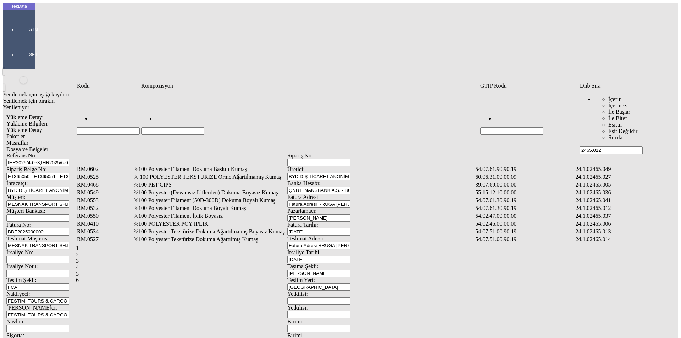
type input "2465.012"
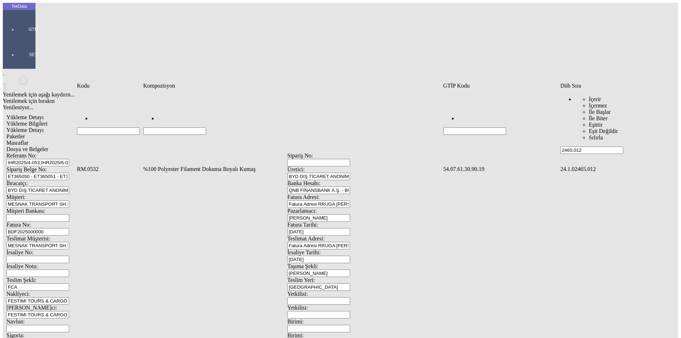
click at [212, 166] on td "%100 Polyester Filament Dokuma Boyalı Kumaş" at bounding box center [293, 169] width 300 height 7
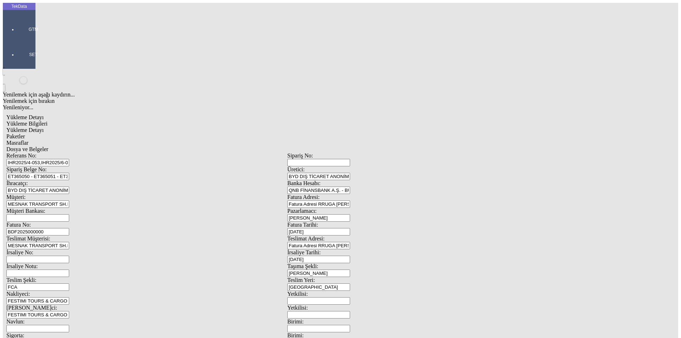
type input "102"
click at [399, 128] on div "Metre" at bounding box center [527, 131] width 281 height 6
type input "Metre"
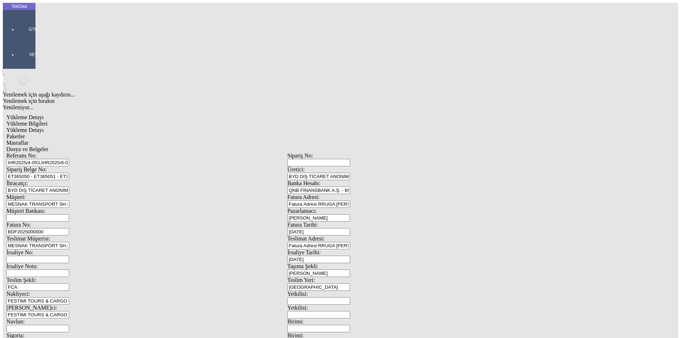
type input "1.4"
click at [401, 155] on div "Avro" at bounding box center [527, 158] width 281 height 6
type input "Avro"
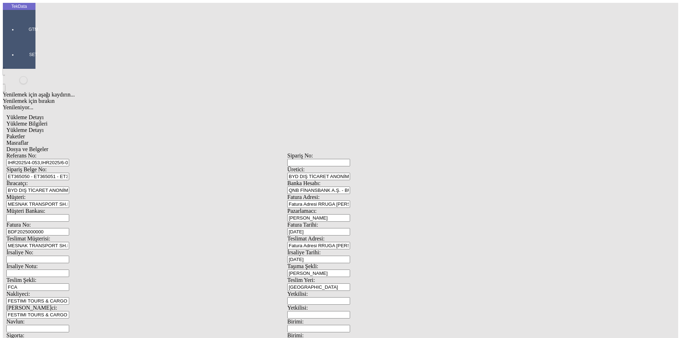
type input "300"
type input "26.02"
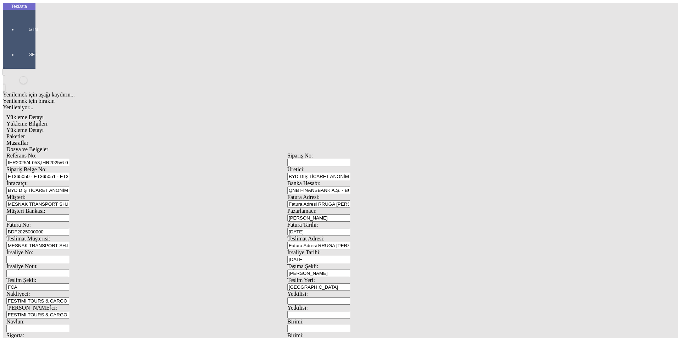
type input "26.32"
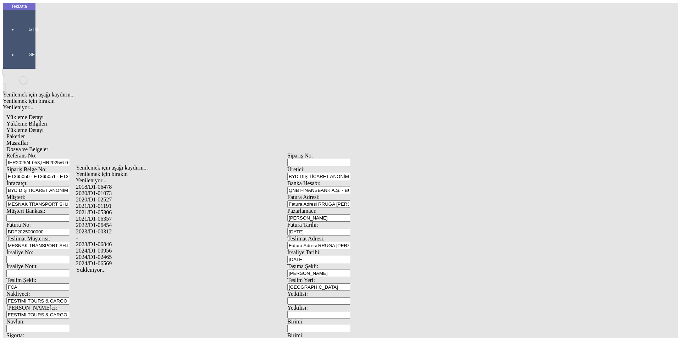
drag, startPoint x: 105, startPoint y: 244, endPoint x: 223, endPoint y: 238, distance: 117.6
click at [105, 254] on div "2024/D1-02465" at bounding box center [214, 257] width 276 height 6
type input "2024/D1-02465"
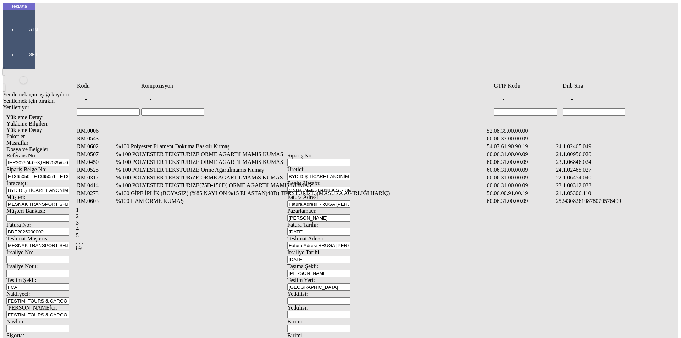
click at [582, 108] on input "Hücreyi Filtrele" at bounding box center [594, 111] width 63 height 7
type input "2465."
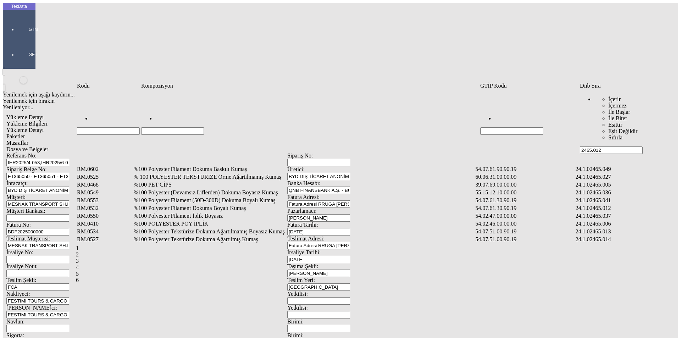
type input "2465.012"
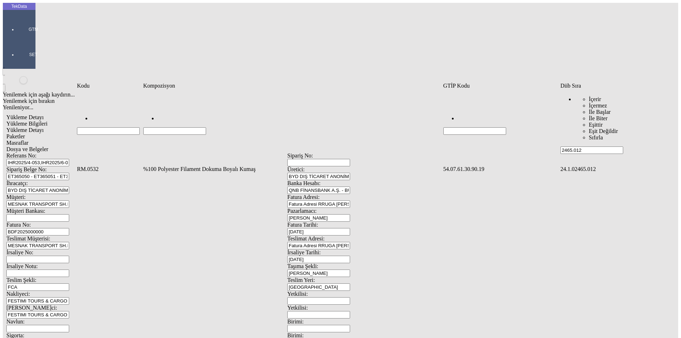
click at [172, 166] on td "%100 Polyester Filament Dokuma Boyalı Kumaş" at bounding box center [293, 169] width 300 height 7
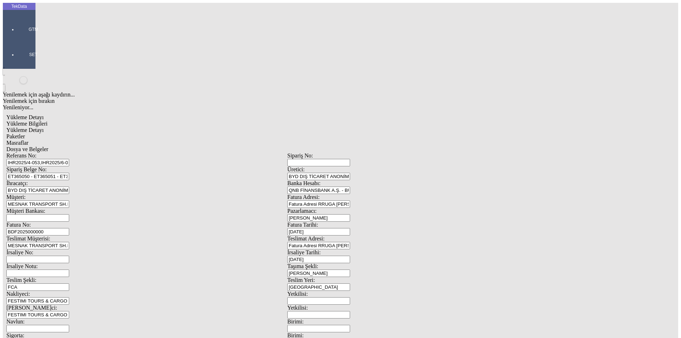
type input "1047"
click at [399, 128] on div "Metre" at bounding box center [527, 131] width 281 height 6
type input "Metre"
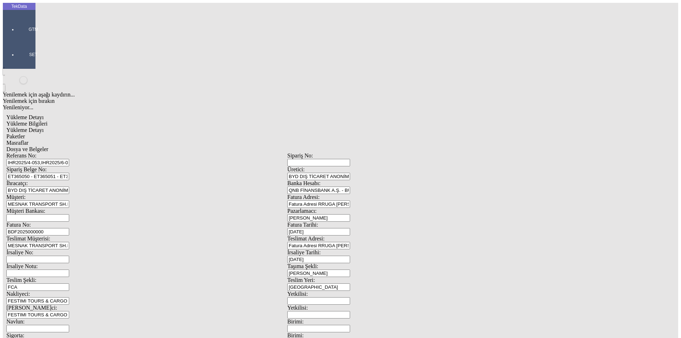
type input "1.28"
click at [394, 155] on div "Avro" at bounding box center [527, 158] width 281 height 6
type input "Avro"
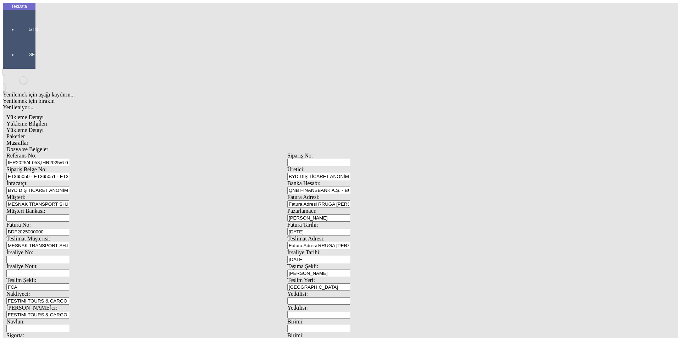
type input "300"
type input "227.65"
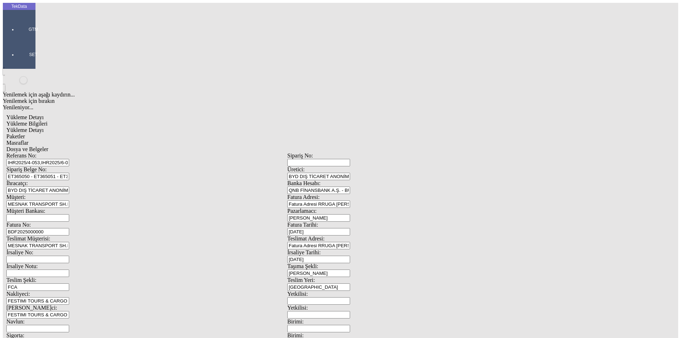
type input "230.95"
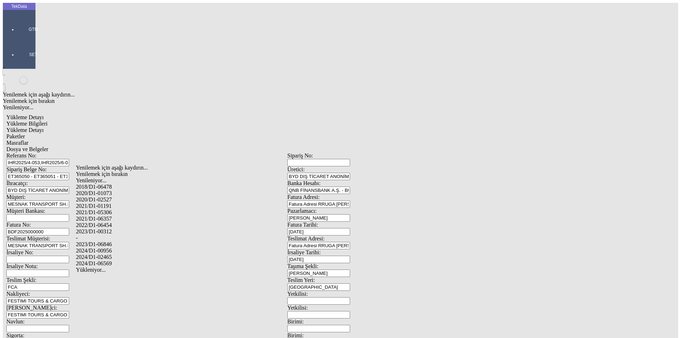
click at [110, 254] on div "2024/D1-02465" at bounding box center [214, 257] width 276 height 6
type input "2024/D1-02465"
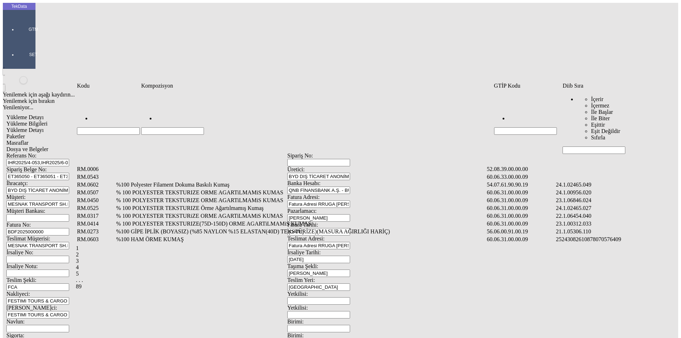
click at [574, 147] on input "Hücreyi Filtrele" at bounding box center [594, 150] width 63 height 7
type input "2465."
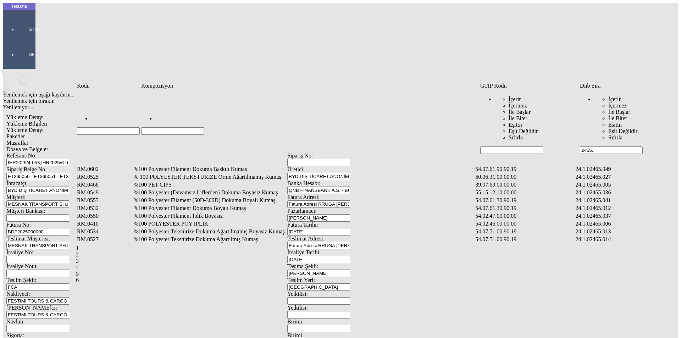
click at [181, 165] on div "RM.0602 %100 Polyester Filament Dokuma Baskılı Kumaş 54.07.61.90.90.19 24.1.024…" at bounding box center [372, 205] width 592 height 80
click at [180, 127] on input "Hücreyi Filtrele" at bounding box center [172, 130] width 63 height 7
type input "%84"
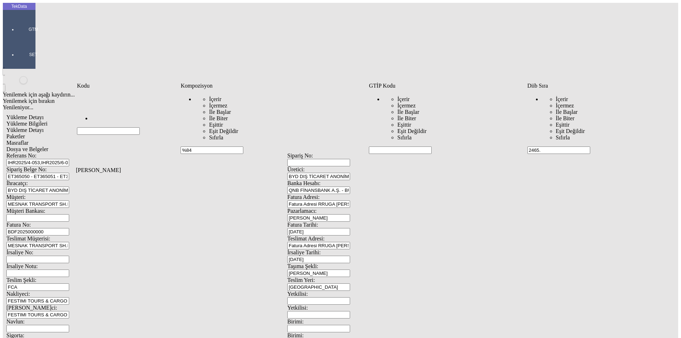
drag, startPoint x: 215, startPoint y: 95, endPoint x: 164, endPoint y: 98, distance: 51.5
click at [168, 97] on tr "İçerir İçermez İle Başlar İle Biter Eşittir Eşit Değildir Sıfırla %84 İçerir İç…" at bounding box center [370, 122] width 586 height 64
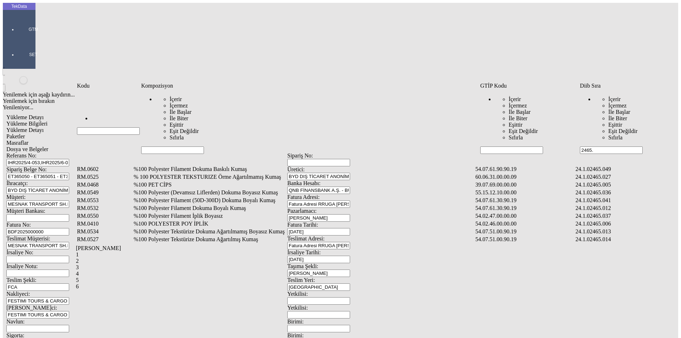
click at [610, 147] on input "2465." at bounding box center [611, 150] width 63 height 7
type input "2465.040"
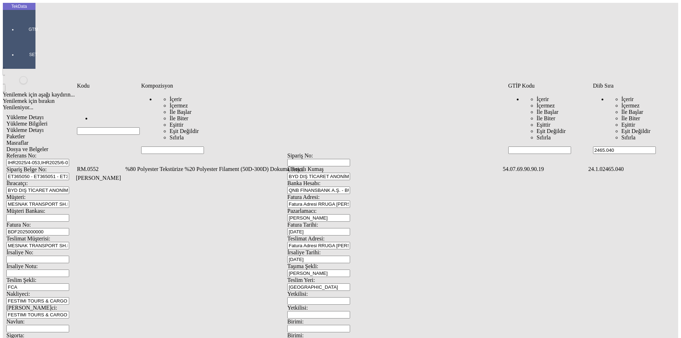
click at [176, 166] on td "%80 Polyester Tekstürize %20 Polyester Filament (50D-300D) Dokuma Boyalı Kumaş" at bounding box center [313, 169] width 377 height 7
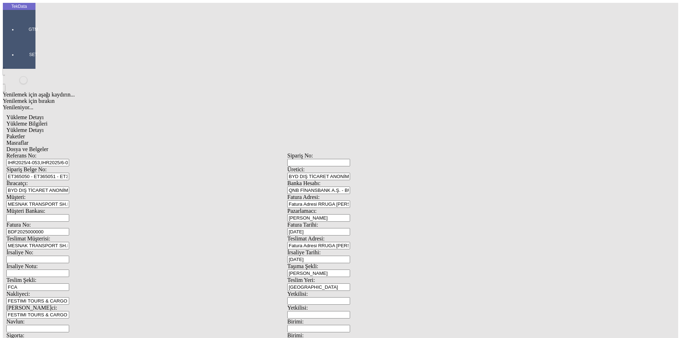
type input "784.5"
click at [395, 128] on div "Metre" at bounding box center [527, 131] width 281 height 6
type input "Metre"
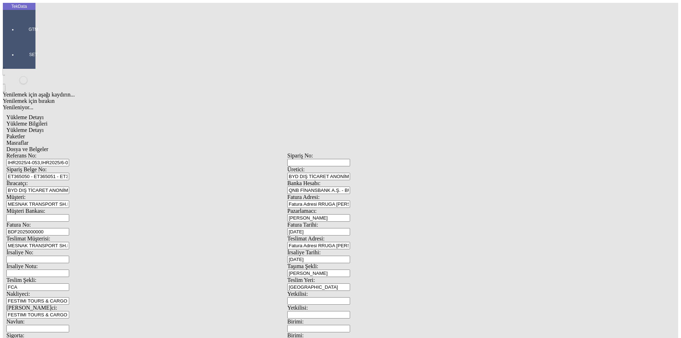
type input "1.53"
click at [409, 155] on div "Avro" at bounding box center [527, 158] width 281 height 6
type input "Avro"
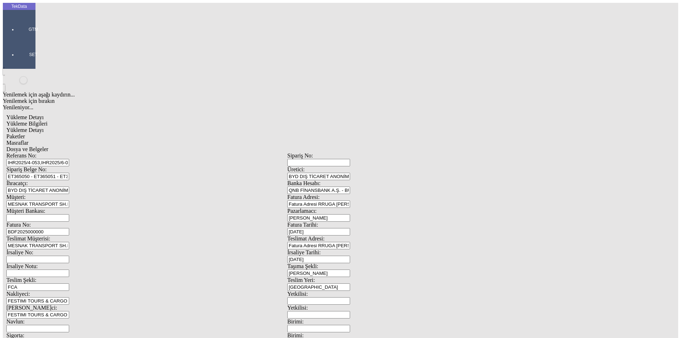
type input "300"
type input "273.05"
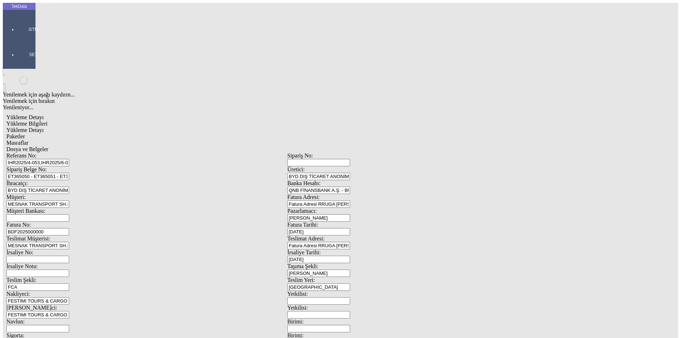
type input "275.75"
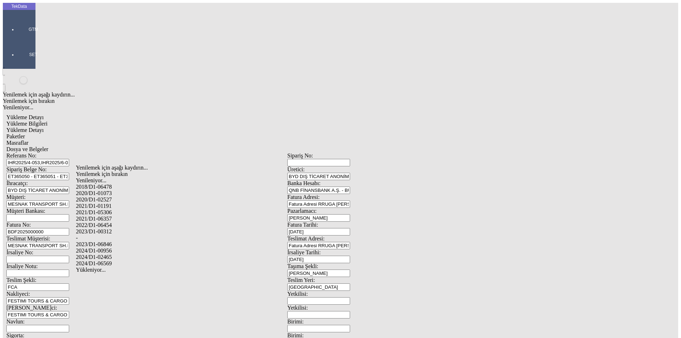
click at [114, 254] on div "2024/D1-02465" at bounding box center [214, 257] width 276 height 6
type input "2024/D1-02465"
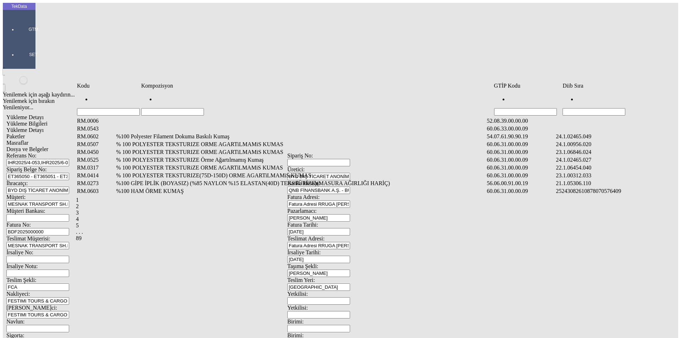
click at [576, 108] on input "Hücreyi Filtrele" at bounding box center [594, 111] width 63 height 7
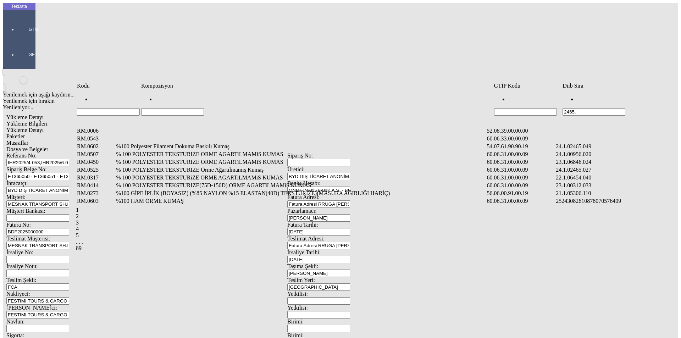
type input "2465."
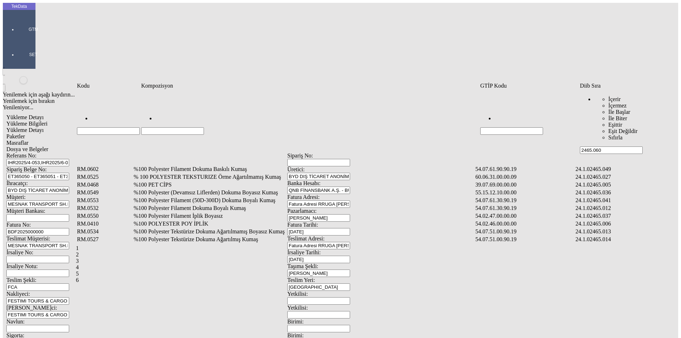
type input "2465.060"
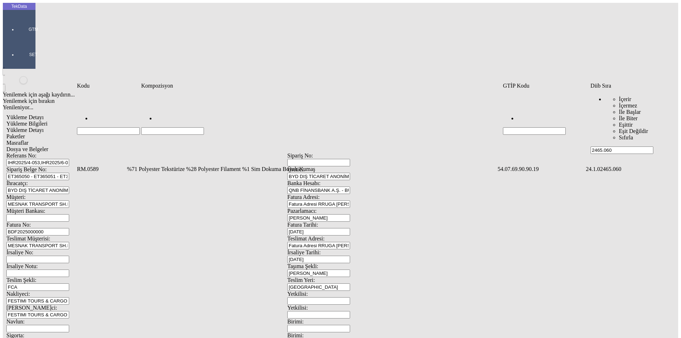
click at [182, 166] on td "%71 Polyester Tekstürize %28 Polyester Filament %1 Sim Dokuma Boyalı Kumaş" at bounding box center [312, 169] width 370 height 7
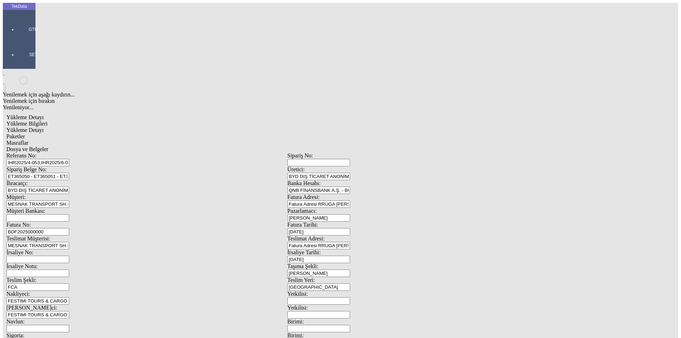
type input "414.7"
click at [404, 128] on div "Metre" at bounding box center [527, 131] width 281 height 6
type input "Metre"
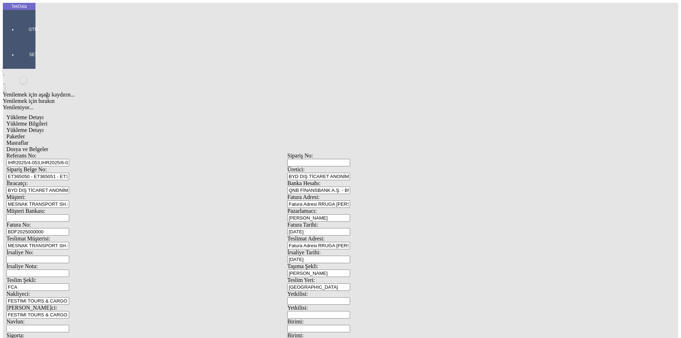
type input "1.32"
click at [399, 155] on div "Avro" at bounding box center [527, 158] width 281 height 6
type input "Avro"
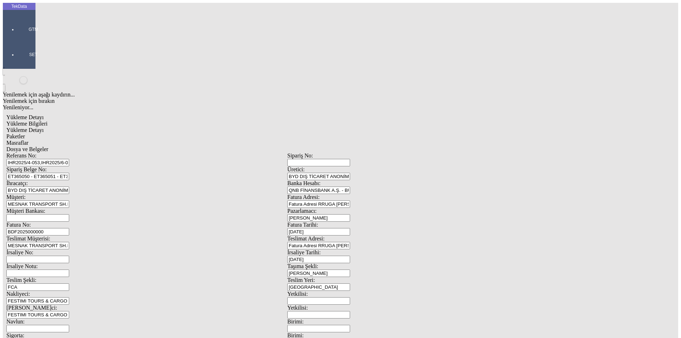
type input "300"
drag, startPoint x: 419, startPoint y: 126, endPoint x: 422, endPoint y: 133, distance: 7.6
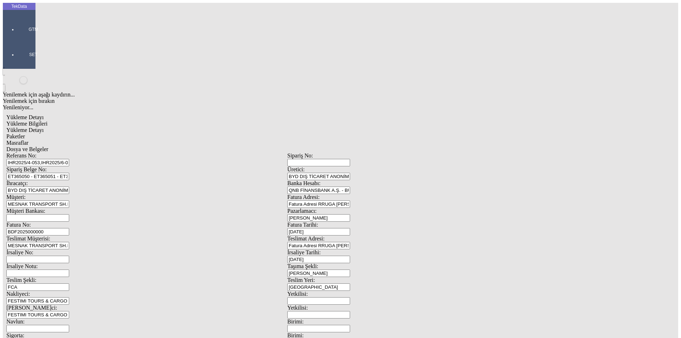
type input "144.6"
type input "146.85"
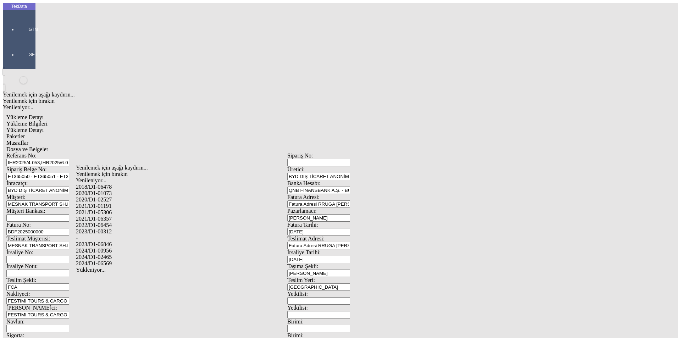
click at [107, 254] on div "2024/D1-02465" at bounding box center [214, 257] width 276 height 6
type input "2024/D1-02465"
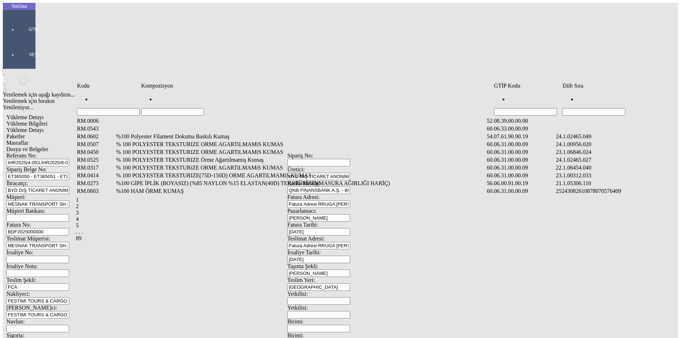
click at [595, 89] on td "Diib Sıra" at bounding box center [614, 85] width 105 height 7
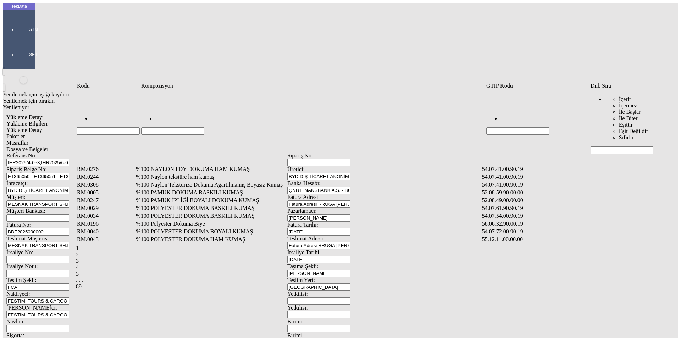
click at [596, 147] on input "Hücreyi Filtrele" at bounding box center [622, 150] width 63 height 7
type input "2465.080"
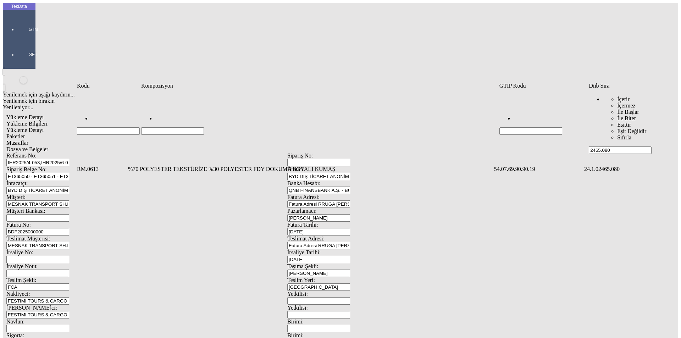
click at [174, 166] on td "%70 POLYESTER TEKSTÜRİZE %30 POLYESTER FDY DOKUMA BOYALI KUMAŞ" at bounding box center [311, 169] width 366 height 7
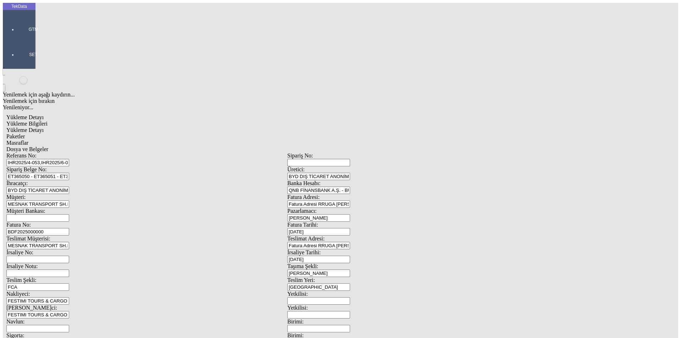
type input "35.5"
click at [401, 128] on div "Metre" at bounding box center [527, 131] width 281 height 6
type input "Metre"
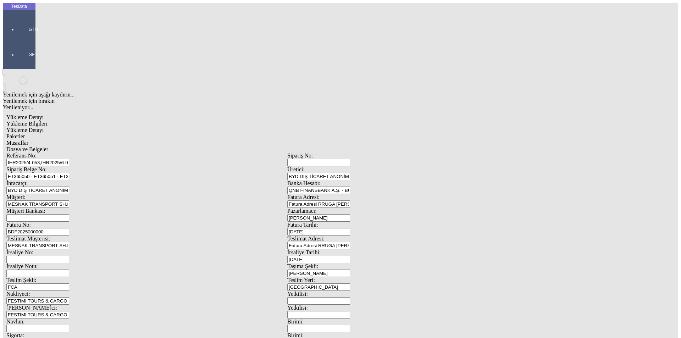
type input "1.28"
click at [395, 155] on div "Avro" at bounding box center [527, 158] width 281 height 6
type input "Avro"
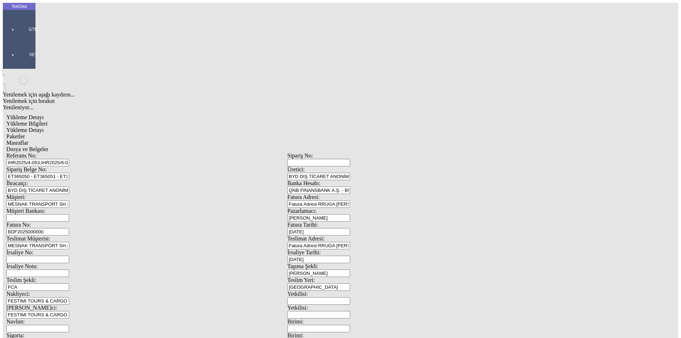
type input "300"
type input "9.4"
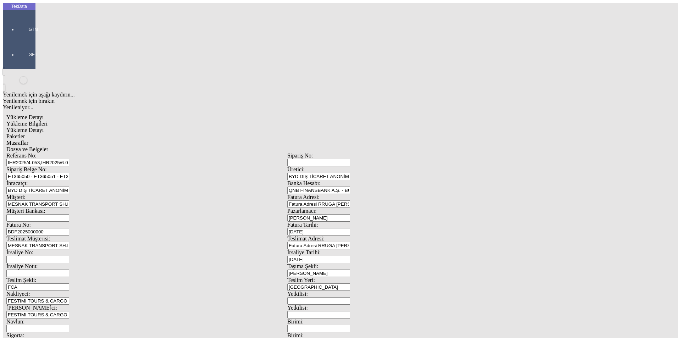
type input "9.7"
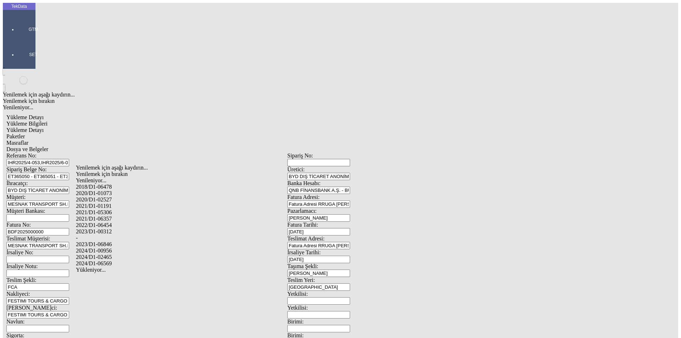
click at [112, 254] on div "2024/D1-02465" at bounding box center [214, 257] width 276 height 6
type input "2024/D1-02465"
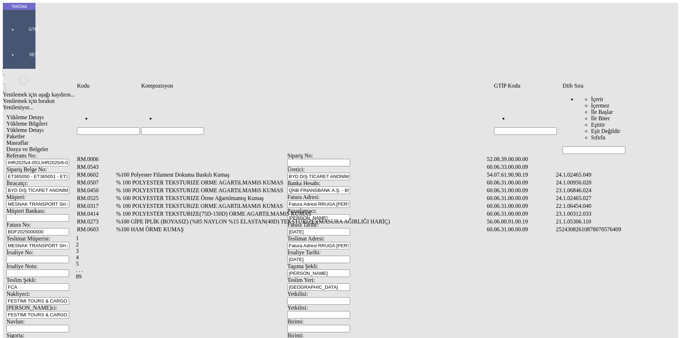
click at [569, 147] on input "Hücreyi Filtrele" at bounding box center [594, 150] width 63 height 7
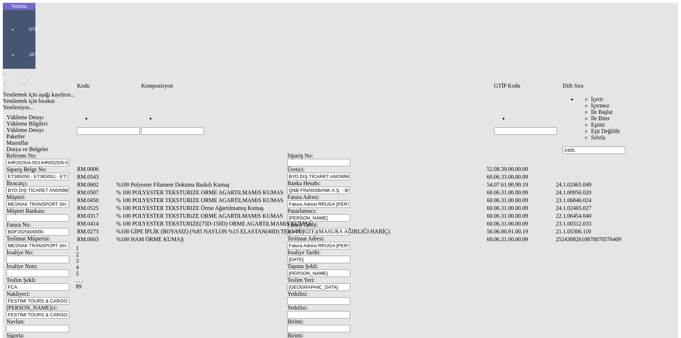
type input "2465."
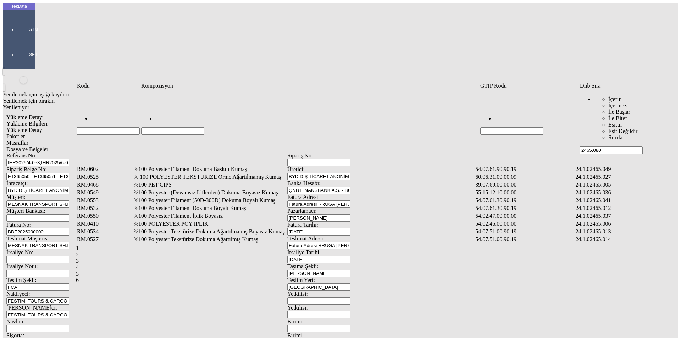
type input "2465.080"
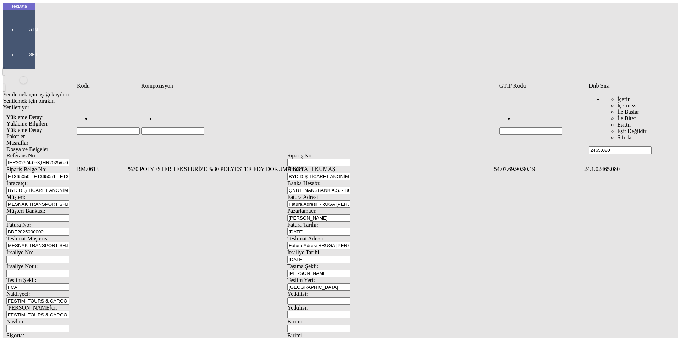
click at [172, 166] on td "%70 POLYESTER TEKSTÜRİZE %30 POLYESTER FDY DOKUMA BOYALI KUMAŞ" at bounding box center [311, 169] width 366 height 7
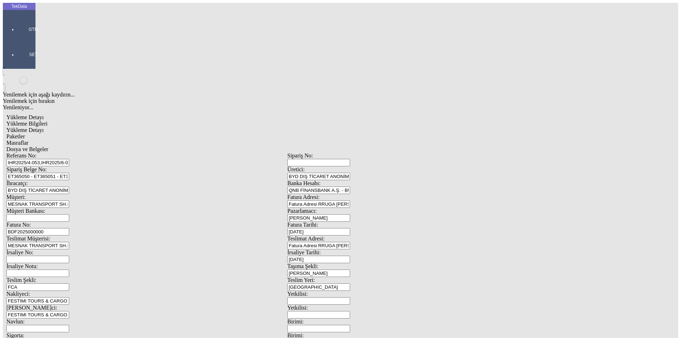
type input "909.5"
click at [398, 128] on div "Metre" at bounding box center [527, 131] width 281 height 6
type input "Metre"
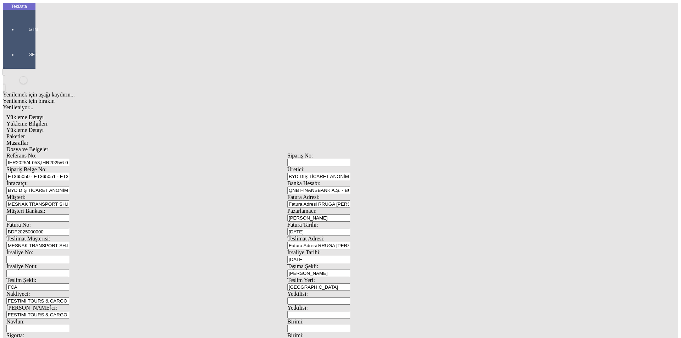
type input "1.57"
click at [397, 155] on div "Avro" at bounding box center [527, 158] width 281 height 6
type input "Avro"
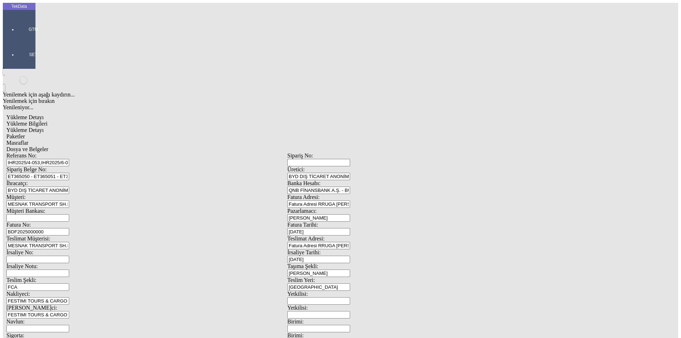
type input "300"
type input "352.45"
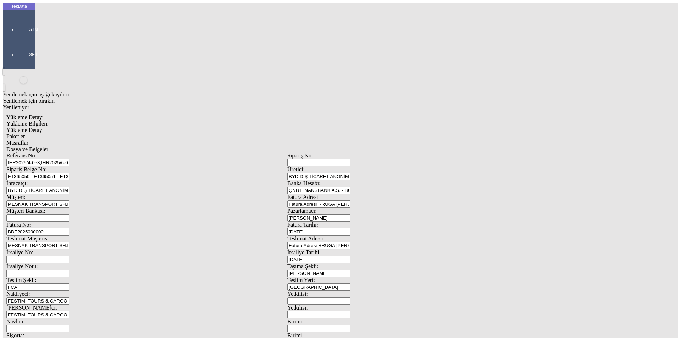
type input "355.9"
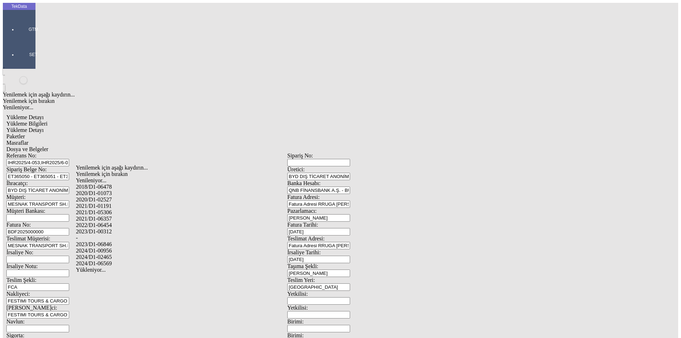
click at [123, 254] on div "2024/D1-02465" at bounding box center [214, 257] width 276 height 6
type input "2024/D1-02465"
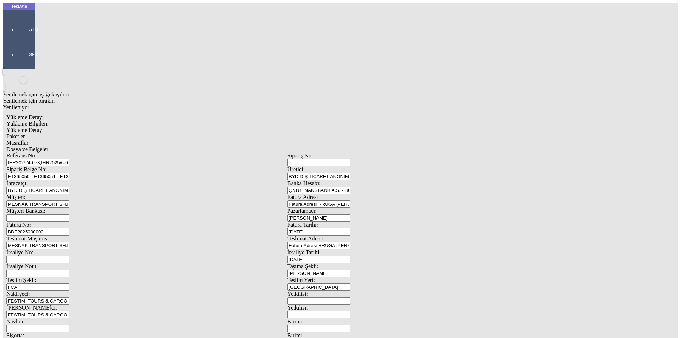
click at [159, 133] on div "Paketler" at bounding box center [287, 136] width 562 height 6
drag, startPoint x: 416, startPoint y: 75, endPoint x: 353, endPoint y: 79, distance: 63.0
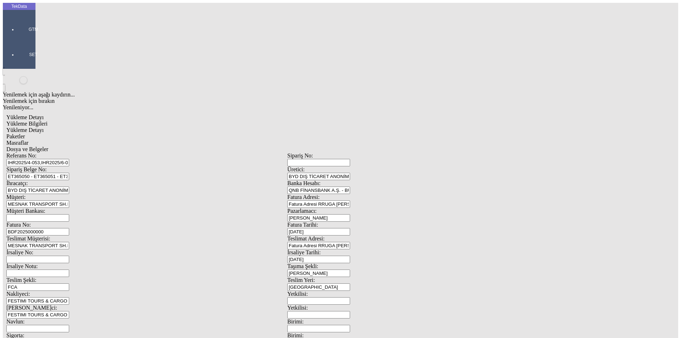
type input "57"
click at [28, 140] on span "Masraflar" at bounding box center [17, 143] width 22 height 6
click at [236, 140] on div "Masraflar" at bounding box center [287, 143] width 562 height 6
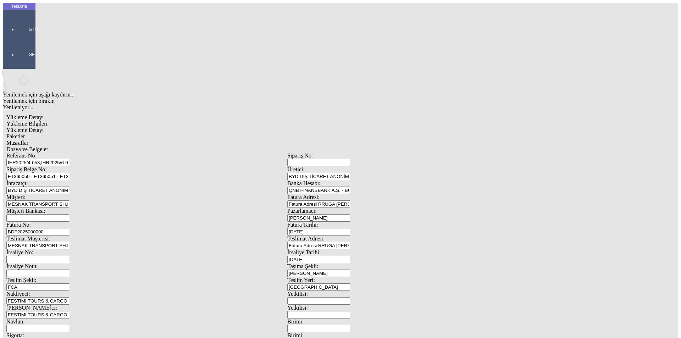
click at [48, 146] on span "Dosya ve Belgeler" at bounding box center [27, 149] width 42 height 6
click at [48, 121] on span "Yükleme Bilgileri" at bounding box center [26, 124] width 41 height 6
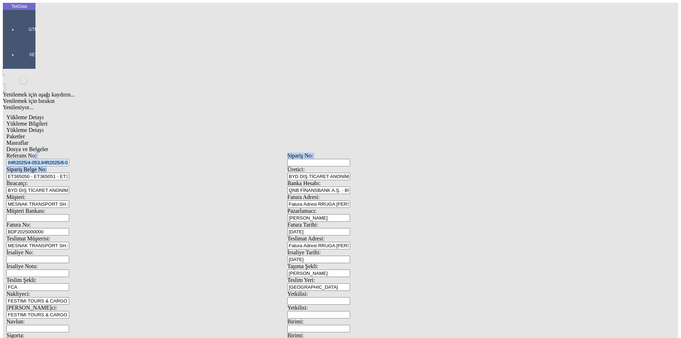
drag, startPoint x: 216, startPoint y: 57, endPoint x: 64, endPoint y: 56, distance: 151.5
click at [64, 153] on div "Referans No: IHR2025/4-053,IHR2025/6-002, 003,7-033,9-057,096 Sipariş No: Sipar…" at bounding box center [287, 319] width 562 height 332
click at [69, 159] on input "IHR2025/4-053,IHR2025/6-002, 003,7-033,9-057,096" at bounding box center [37, 162] width 63 height 7
drag, startPoint x: 72, startPoint y: 48, endPoint x: 63, endPoint y: 47, distance: 8.6
click at [63, 153] on div "Referans No: IHR2025/4-053,IHR2025/6-002, 003,7-033,9-057,096" at bounding box center [146, 160] width 281 height 14
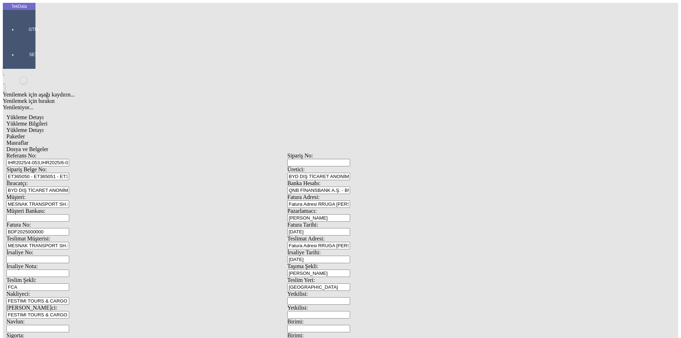
drag, startPoint x: 179, startPoint y: 68, endPoint x: 66, endPoint y: 68, distance: 112.5
click at [66, 166] on div "Sipariş Belge No: ET365050 - ET365051 - ET365053" at bounding box center [146, 173] width 281 height 14
